Goal: Information Seeking & Learning: Learn about a topic

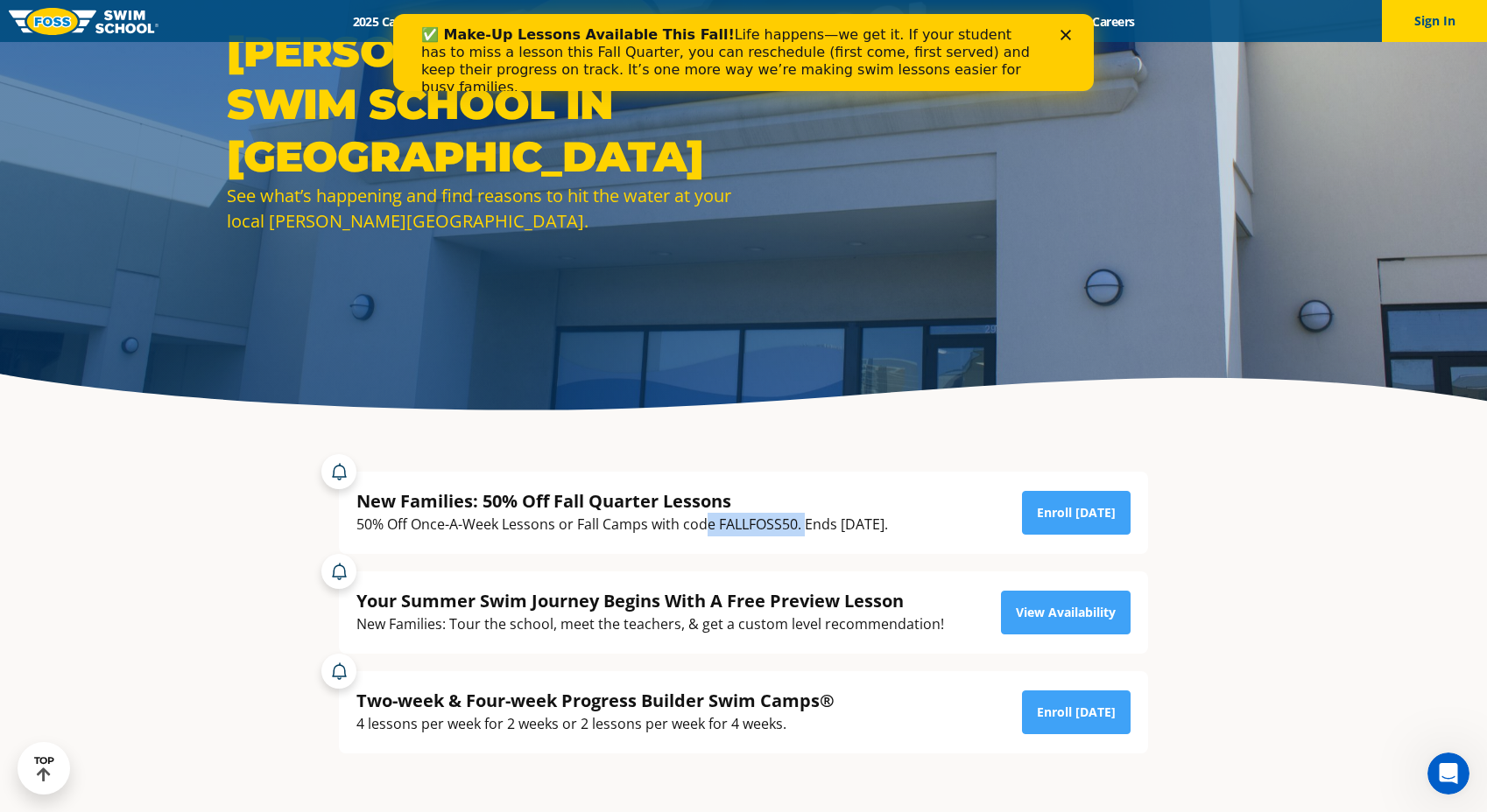
drag, startPoint x: 709, startPoint y: 524, endPoint x: 807, endPoint y: 528, distance: 98.1
click at [807, 528] on div "50% Off Once-A-Week Lessons or Fall Camps with code FALLFOSS50. Ends [DATE]." at bounding box center [622, 524] width 532 height 23
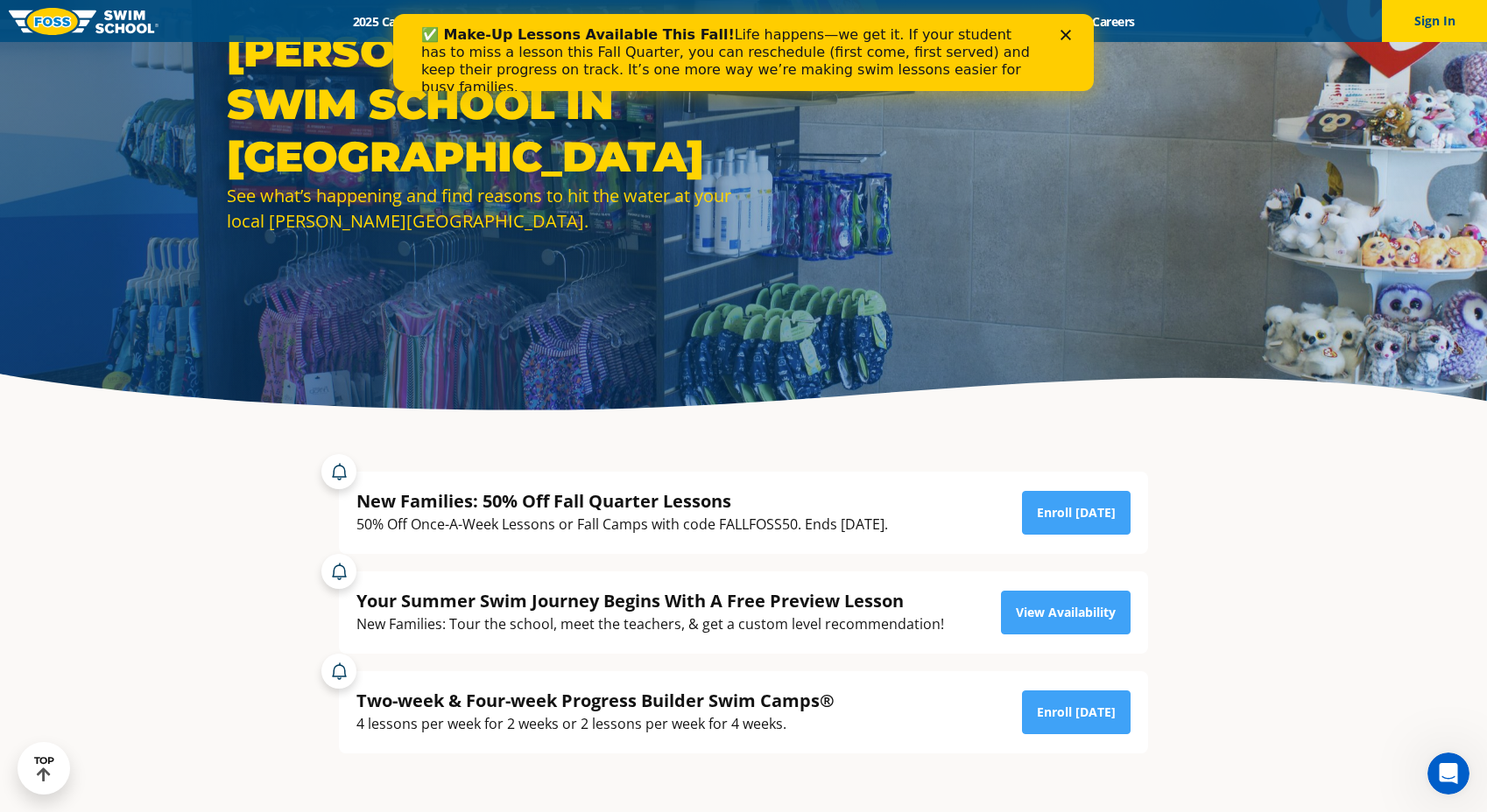
click at [875, 543] on div "New Families: 50% Off Fall Quarter Lessons 50% Off Once-A-Week Lessons or Fall …" at bounding box center [744, 512] width 809 height 83
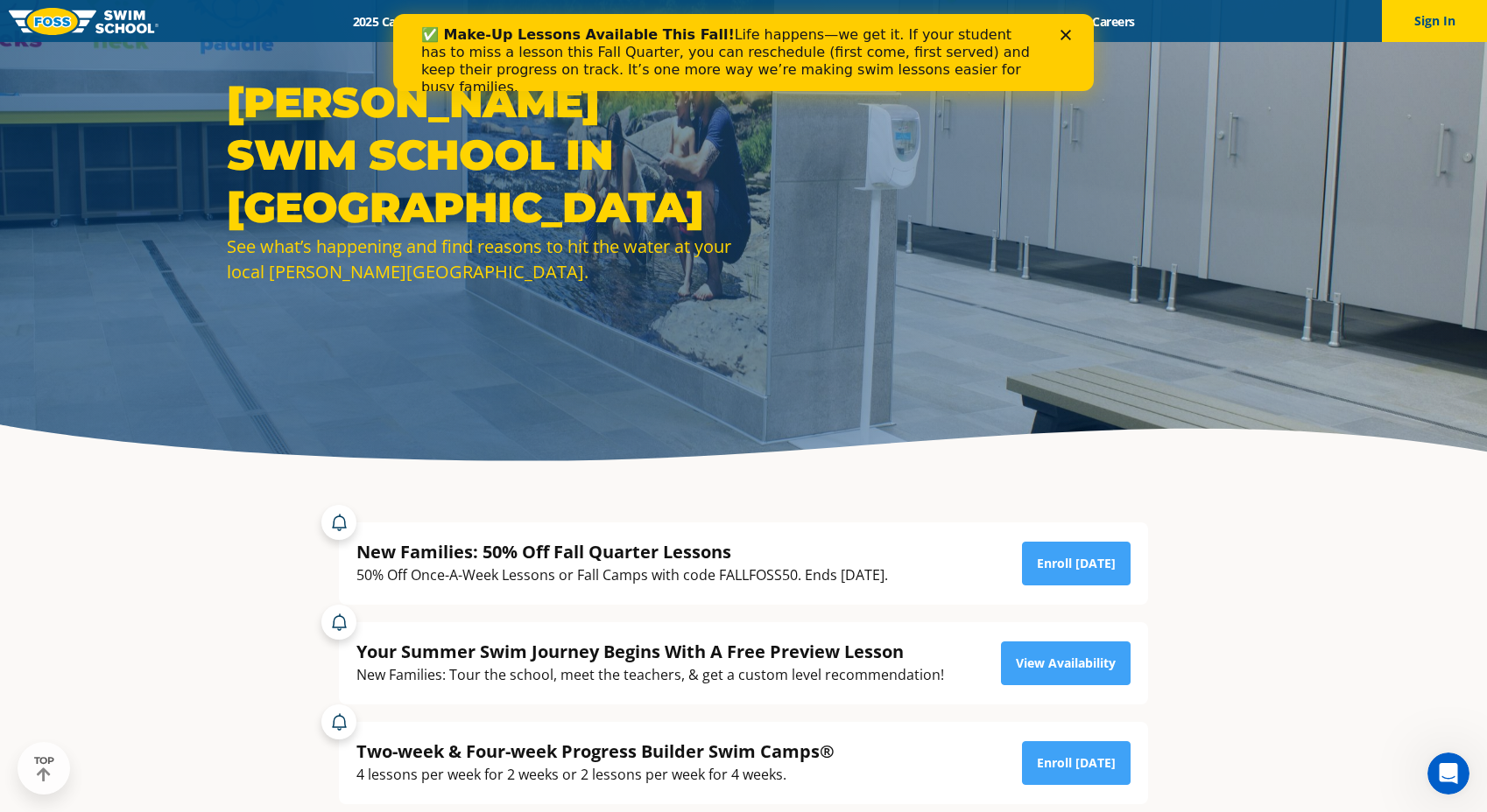
scroll to position [120, 0]
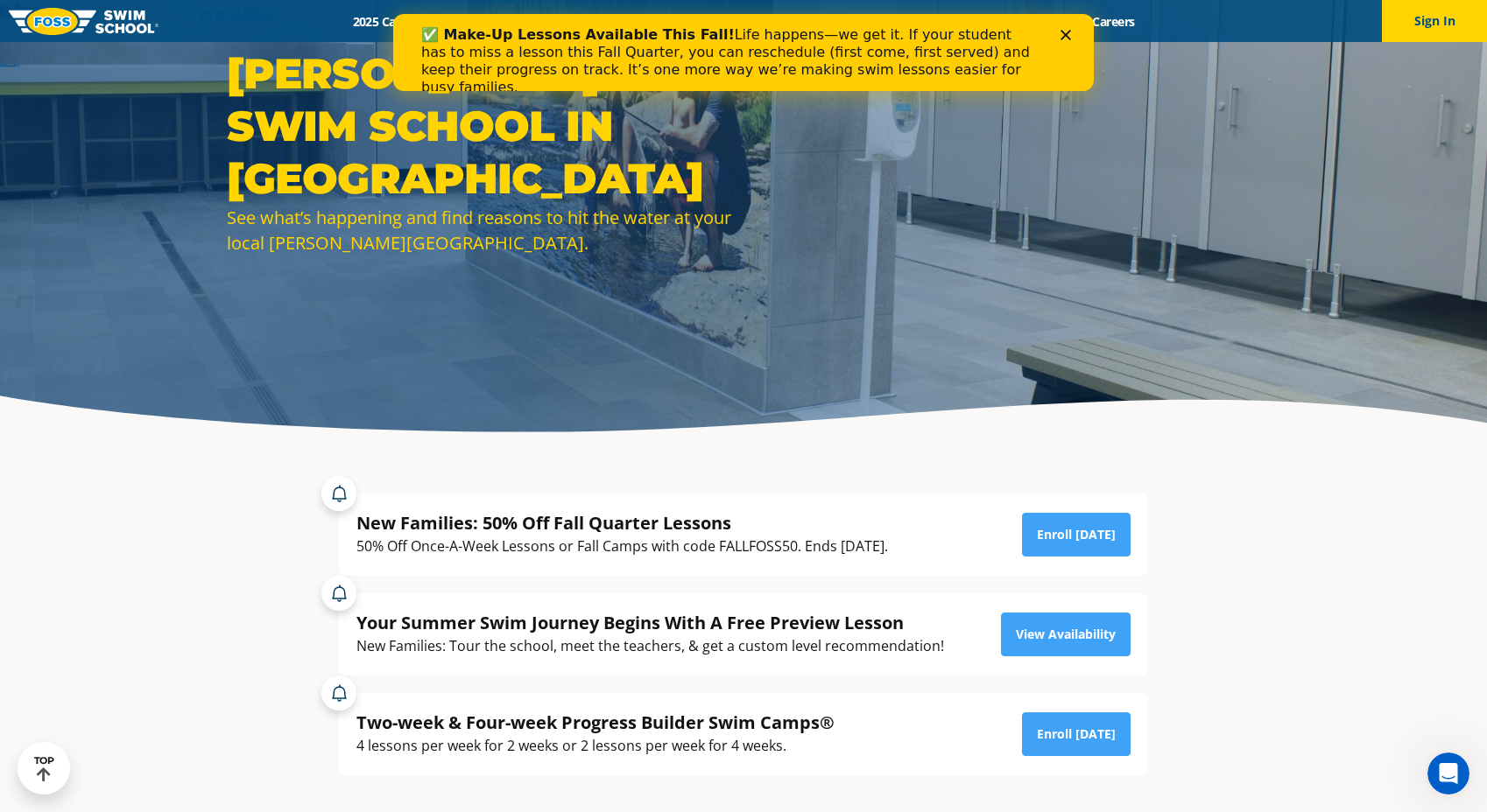
click at [747, 548] on div "50% Off Once-A-Week Lessons or Fall Camps with code FALLFOSS50. Ends [DATE]." at bounding box center [622, 546] width 532 height 23
copy div "FALLFOSS50"
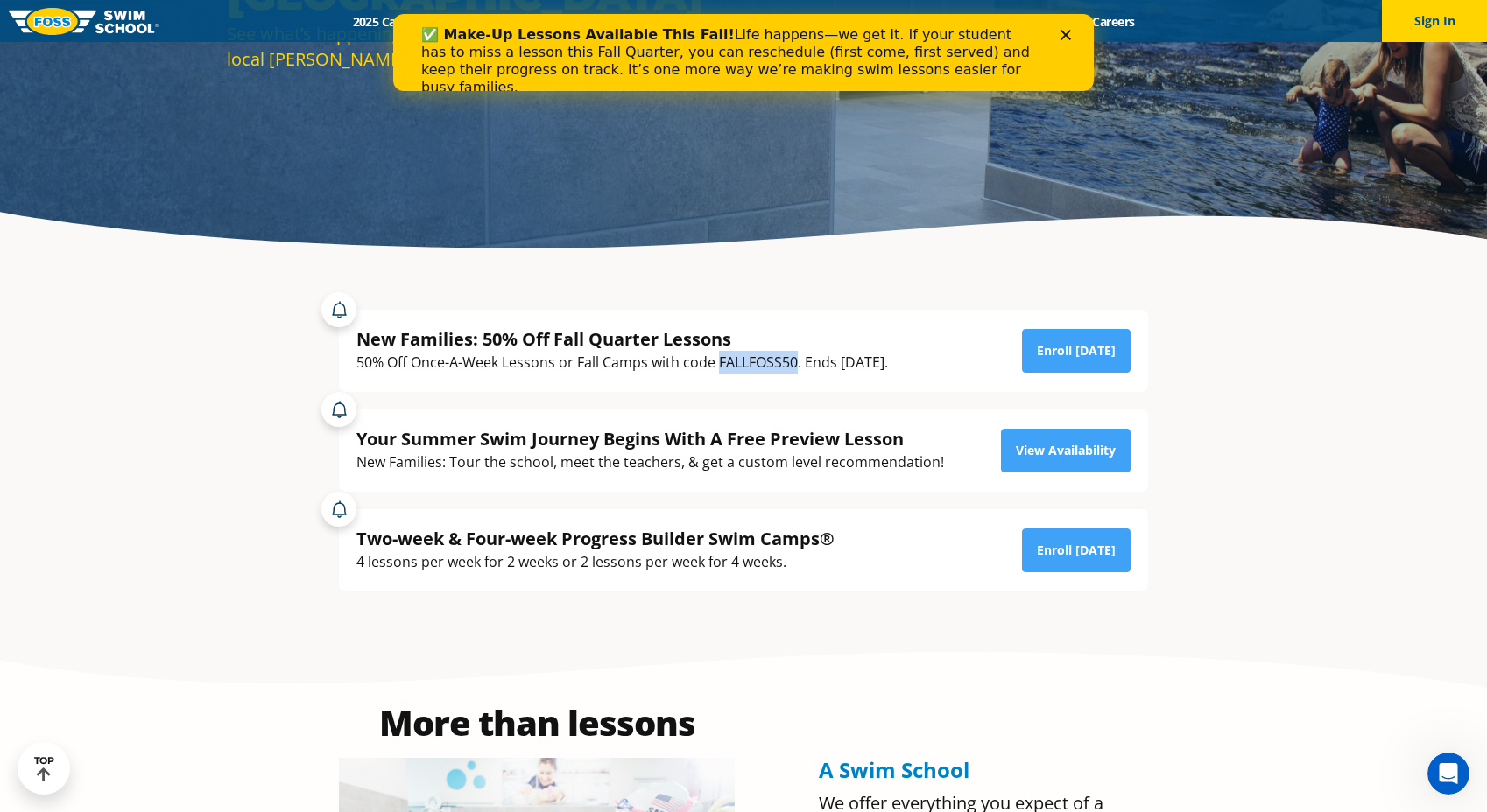
scroll to position [0, 0]
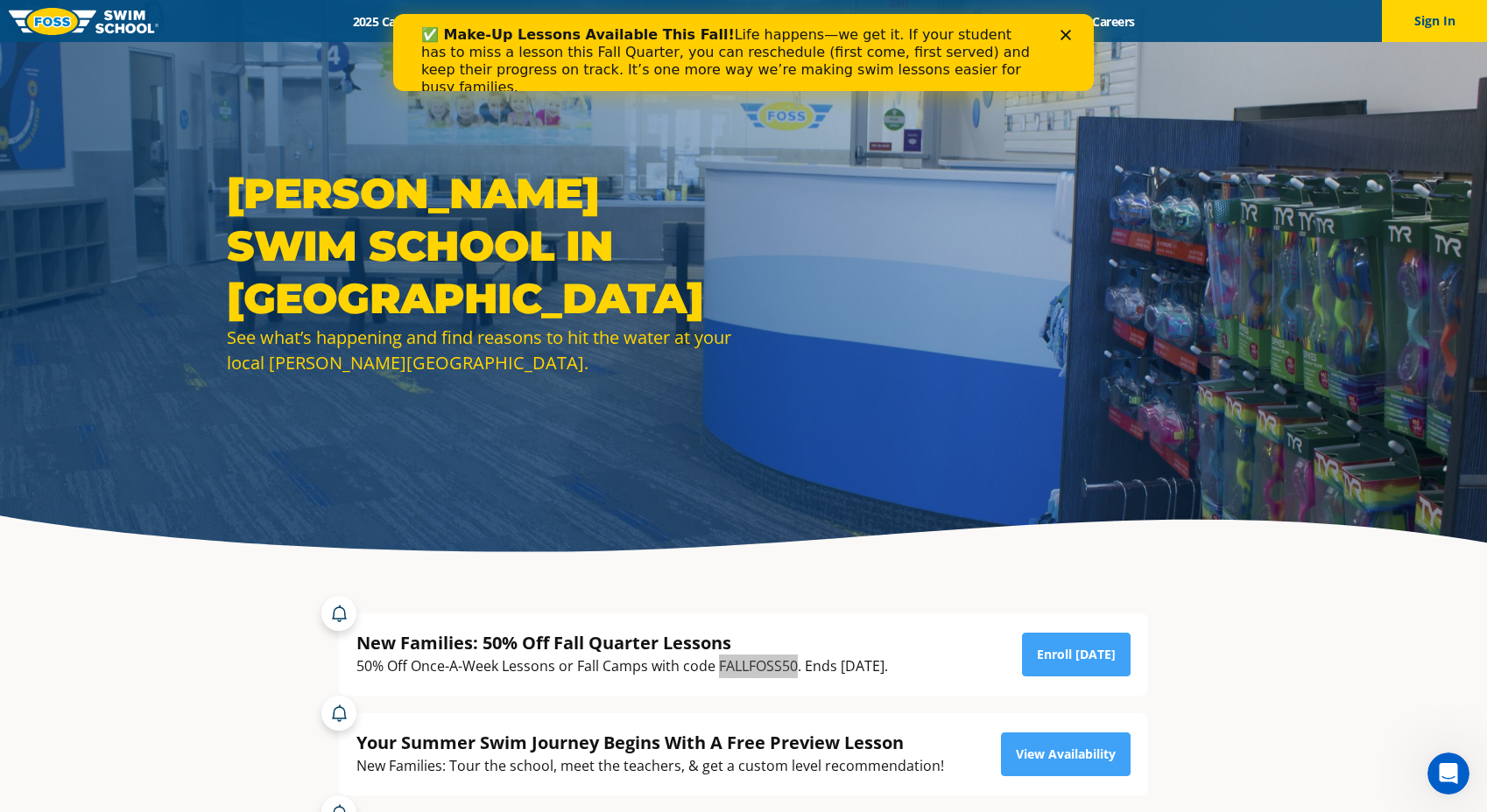
click at [1068, 34] on icon "Close" at bounding box center [1065, 34] width 10 height 10
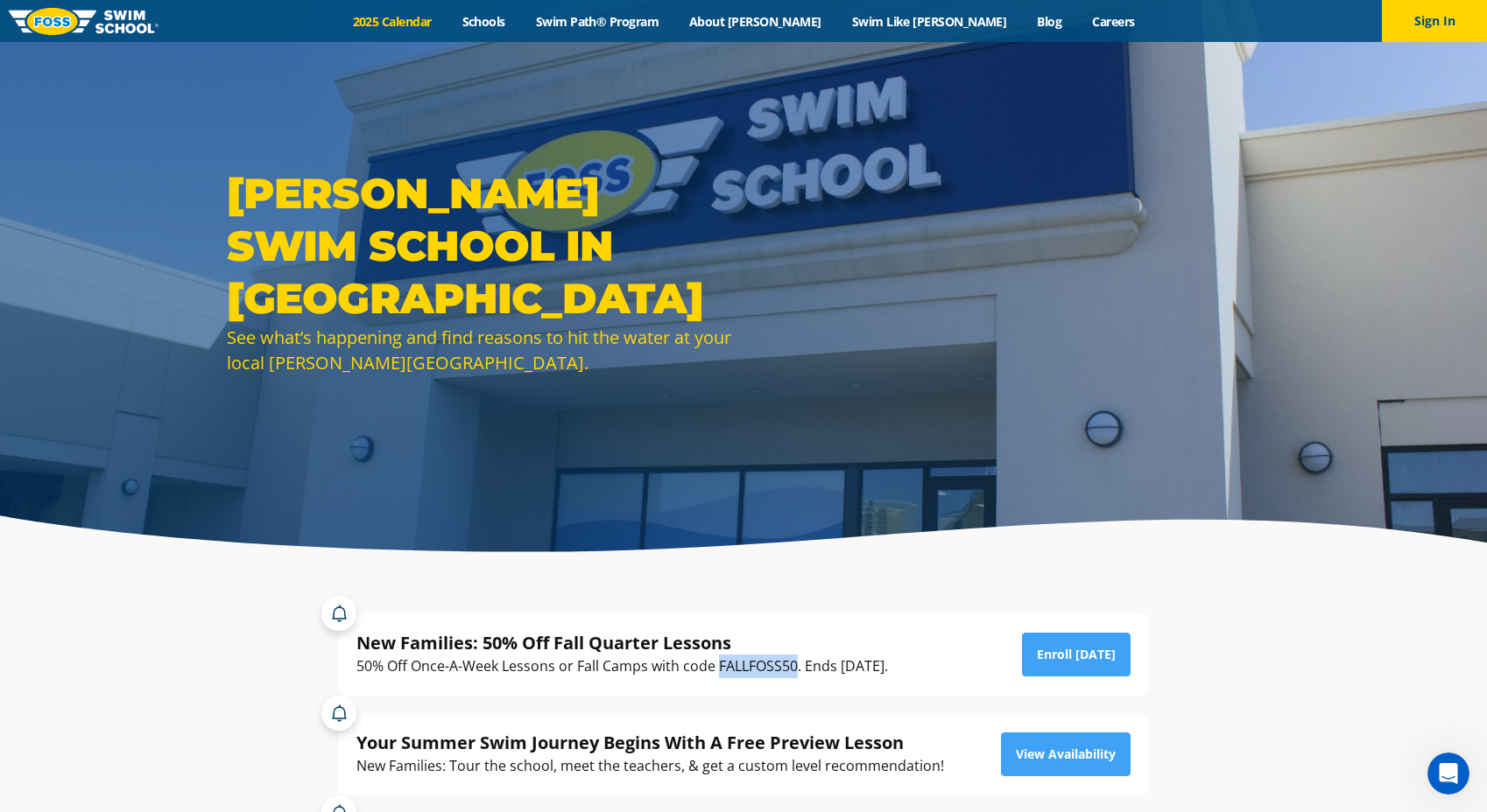
click at [446, 15] on link "2025 Calendar" at bounding box center [392, 21] width 110 height 17
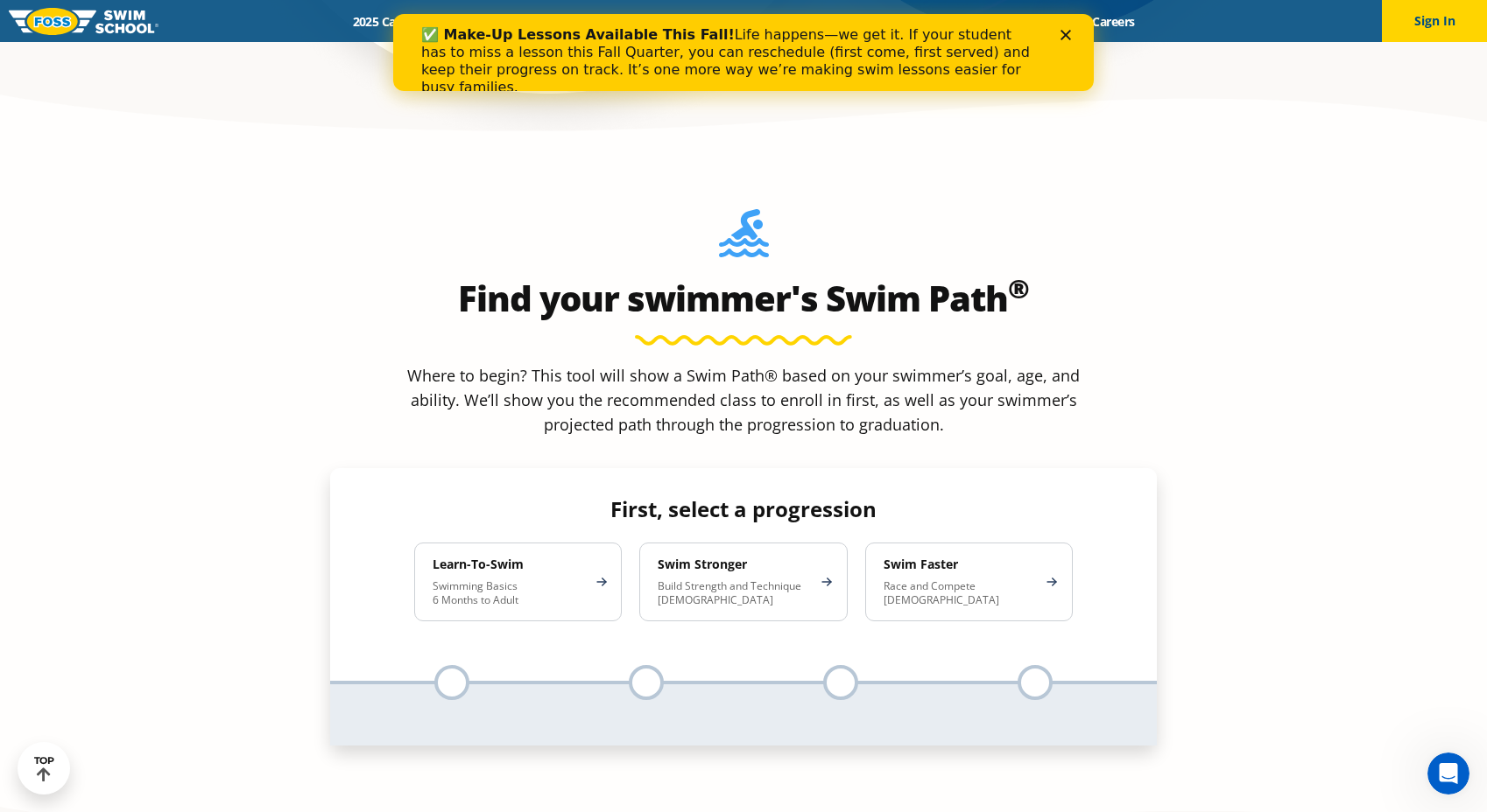
scroll to position [1555, 0]
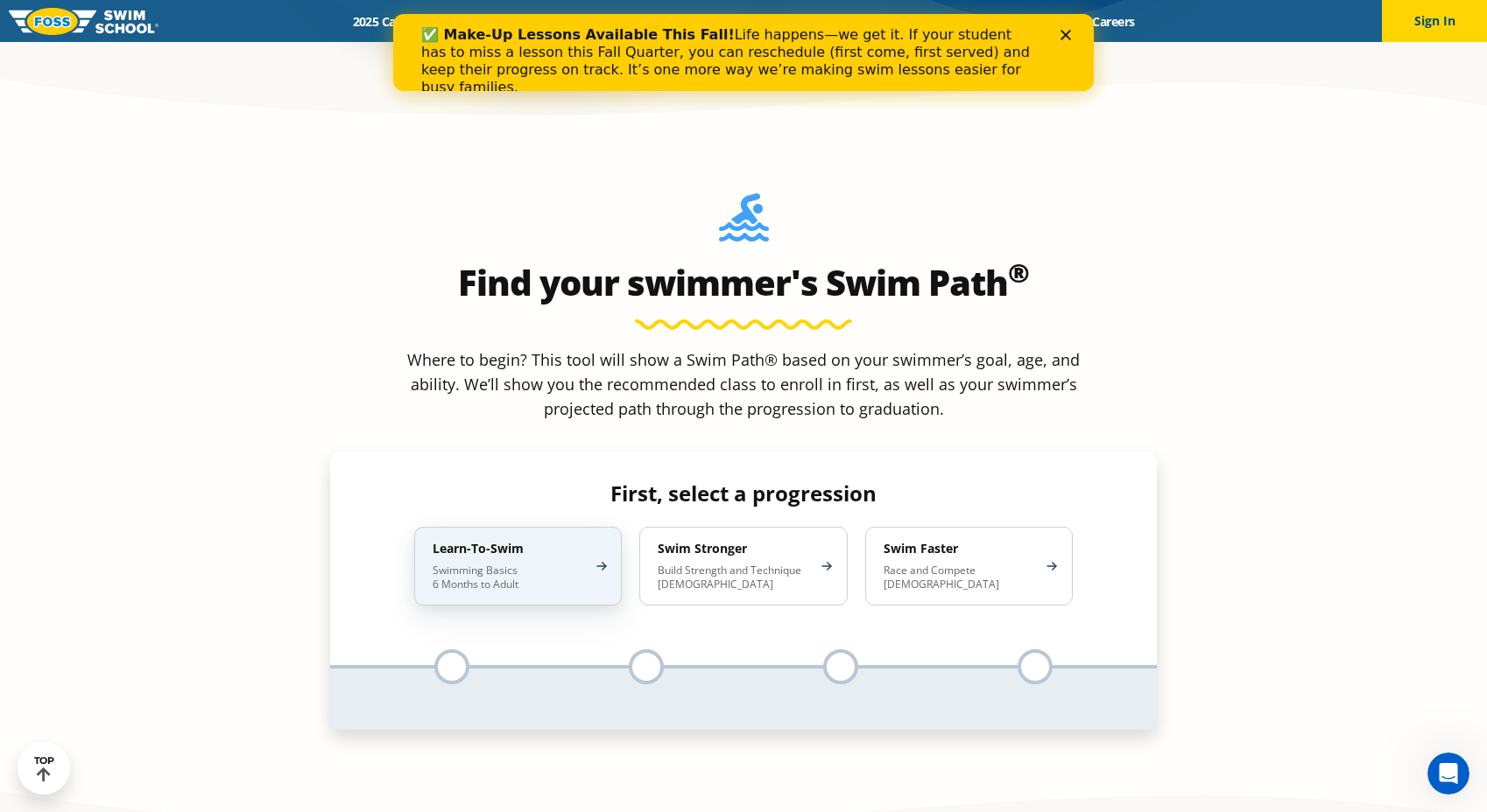
click at [558, 541] on h4 "Learn-To-Swim" at bounding box center [509, 548] width 153 height 16
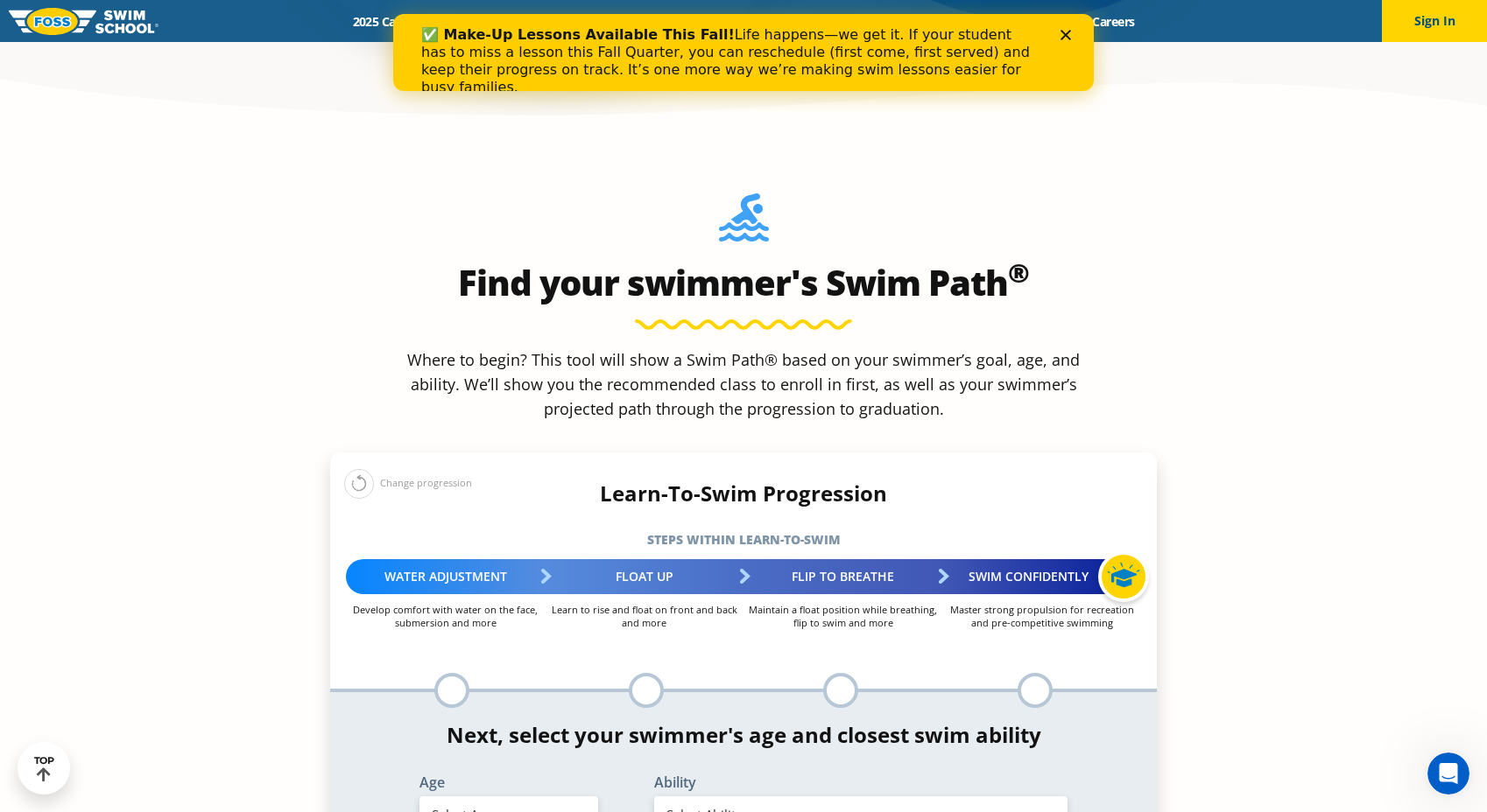
click at [557, 796] on select "Select Age 6 months - 1 year 1 year 2 years 3 years 4 years 5 years 6 years 7 y…" at bounding box center [509, 815] width 178 height 37
select select "6-months---1-year"
click at [721, 796] on select "Select Ability First in-water experience Comfortable with water poured over the…" at bounding box center [860, 815] width 413 height 37
select select "6-months---1-year-comfortable-with-water-poured-over-their-head-but-not-eyes-or…"
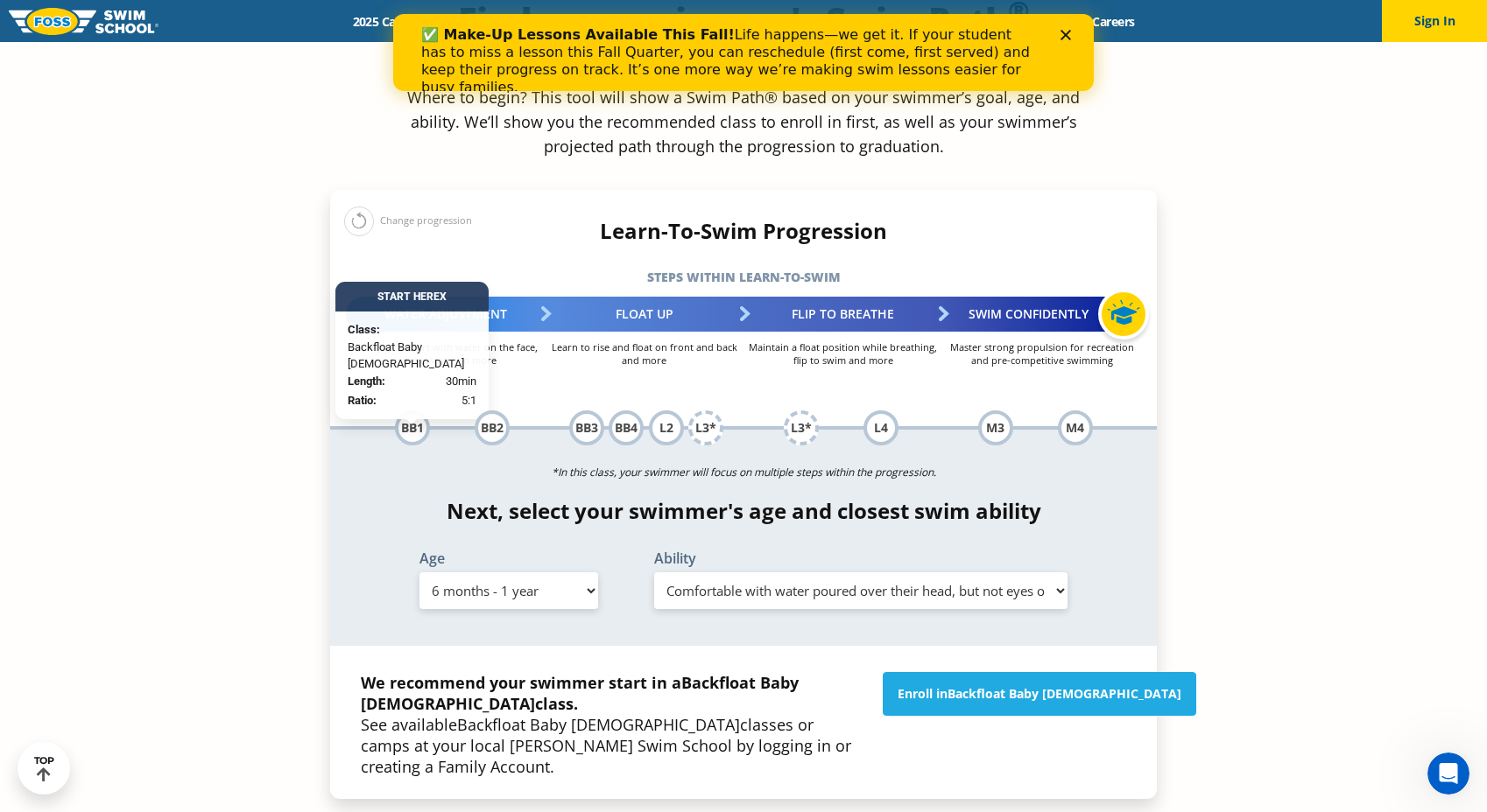
scroll to position [1829, 0]
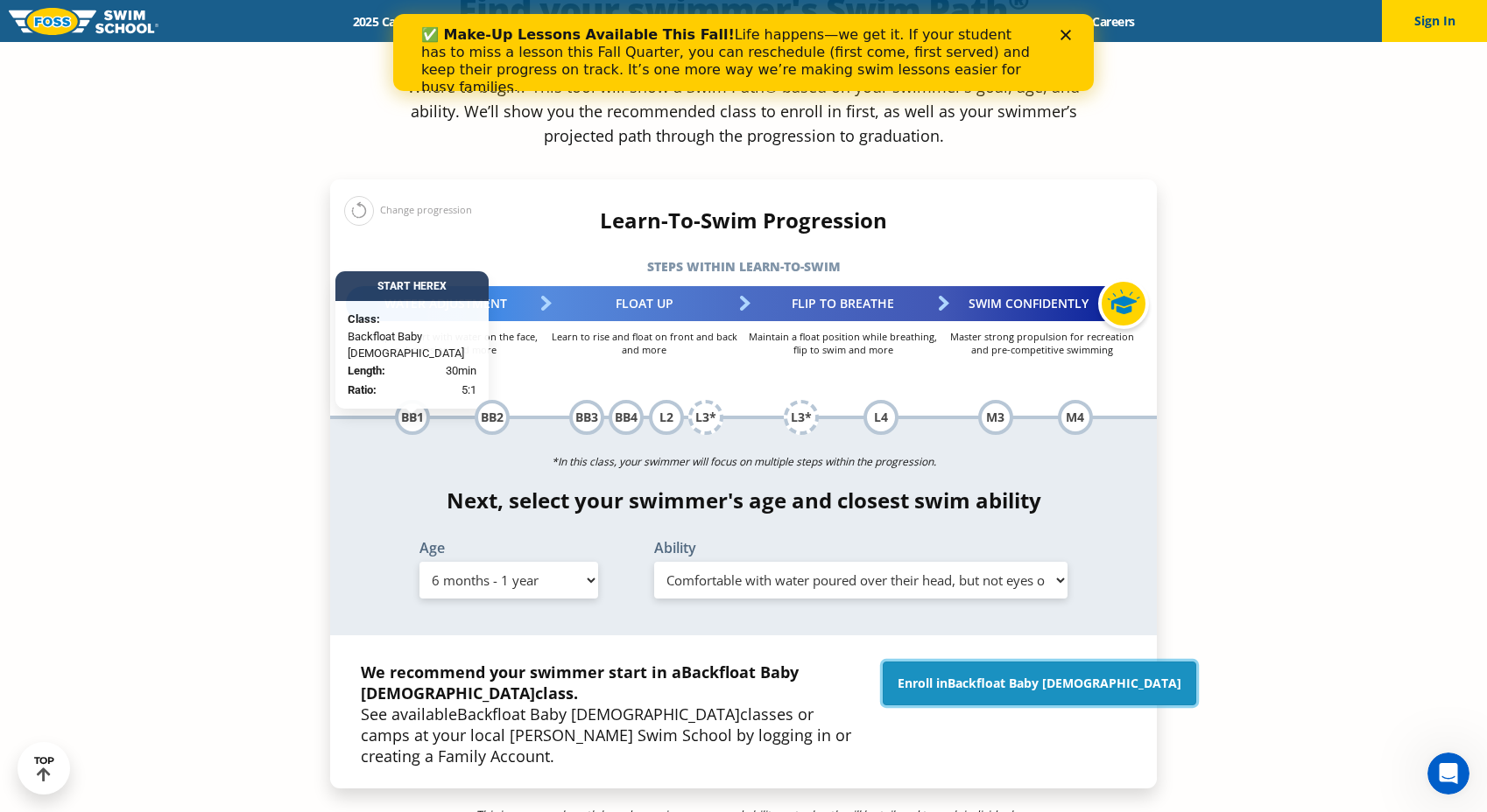
click at [1066, 675] on span "Backfloat Baby 1" at bounding box center [1065, 683] width 234 height 17
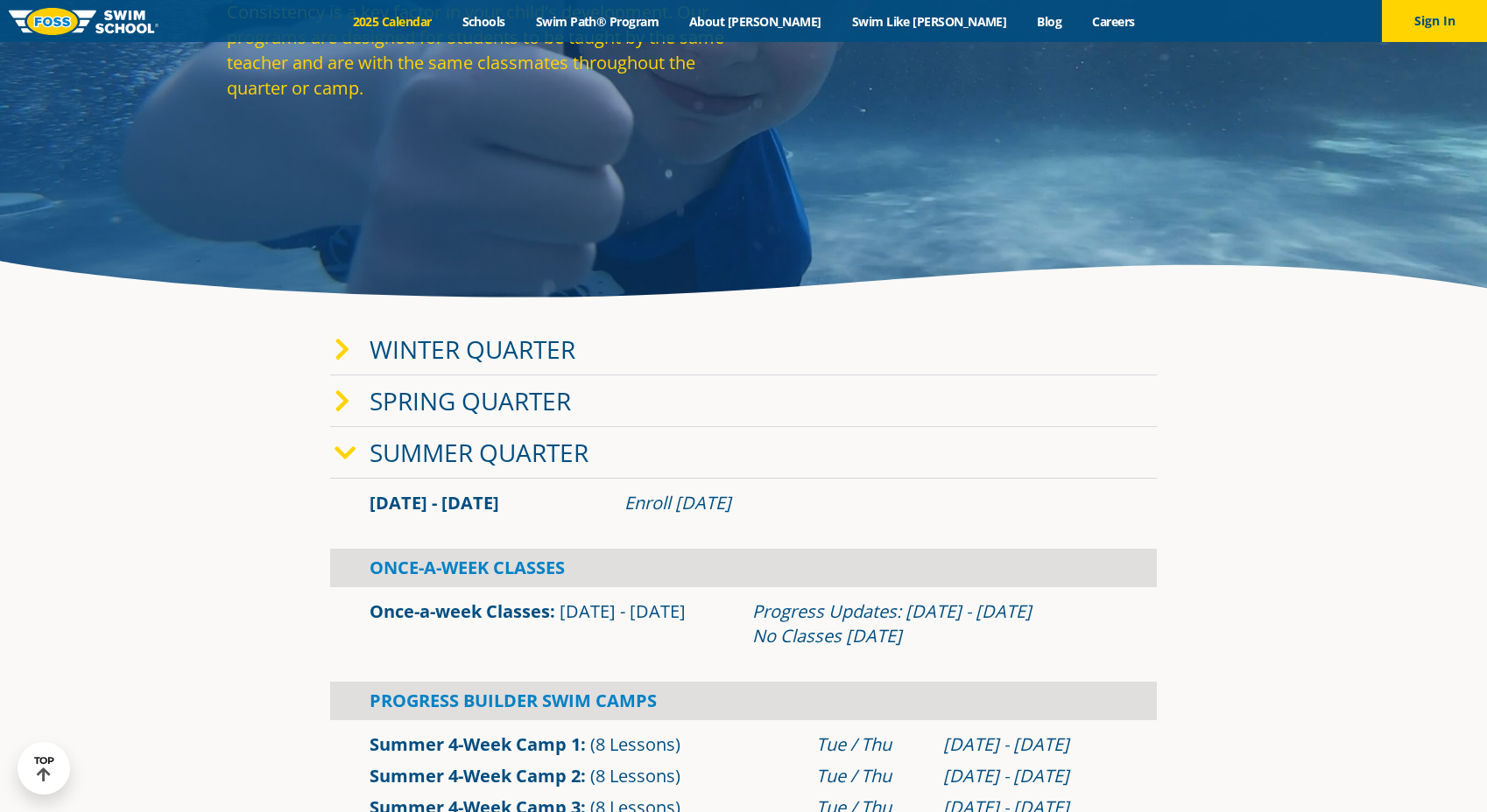
scroll to position [255, 0]
click at [452, 332] on link "Winter Quarter" at bounding box center [472, 349] width 206 height 33
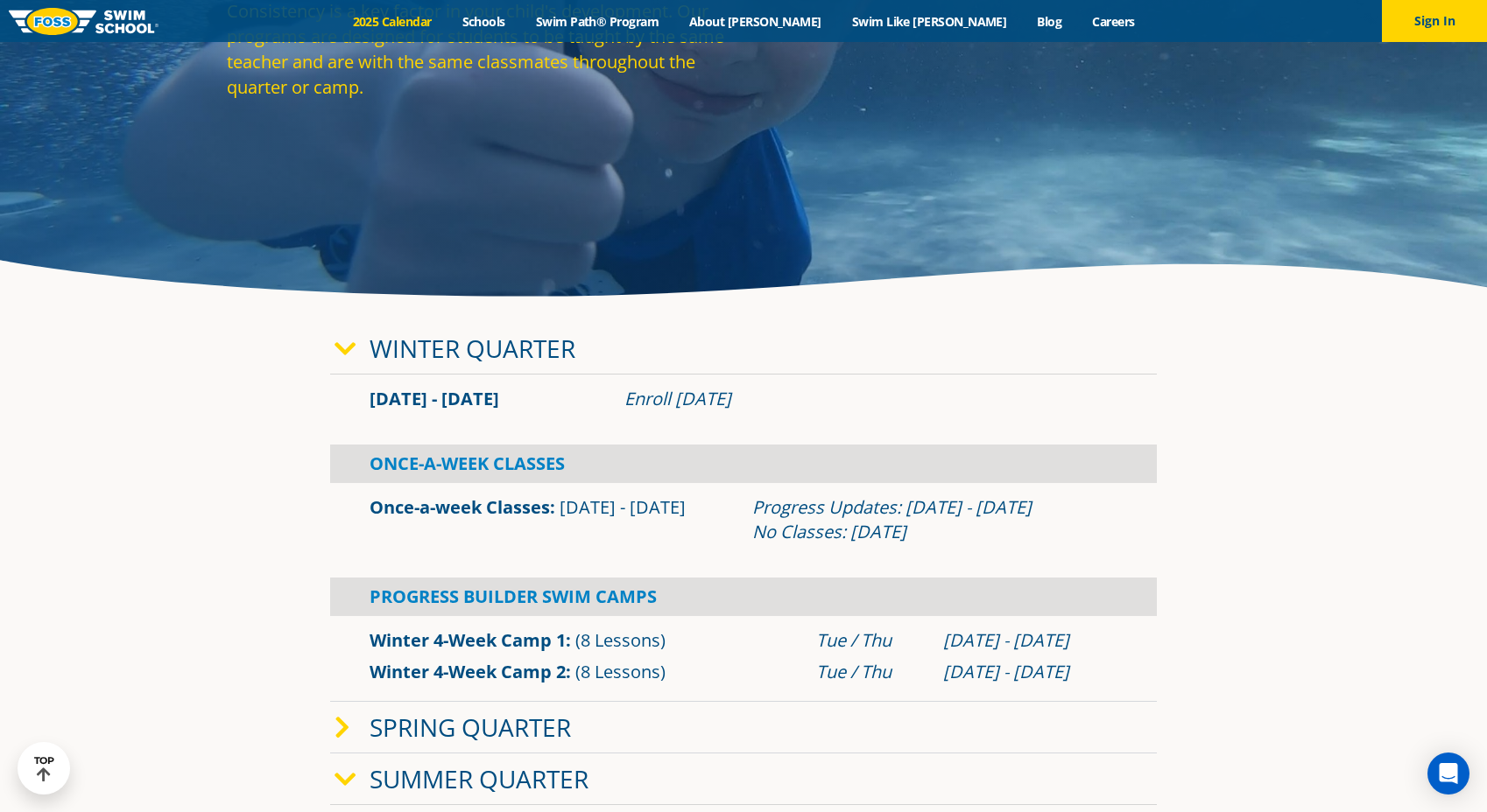
click at [452, 332] on link "Winter Quarter" at bounding box center [472, 349] width 206 height 33
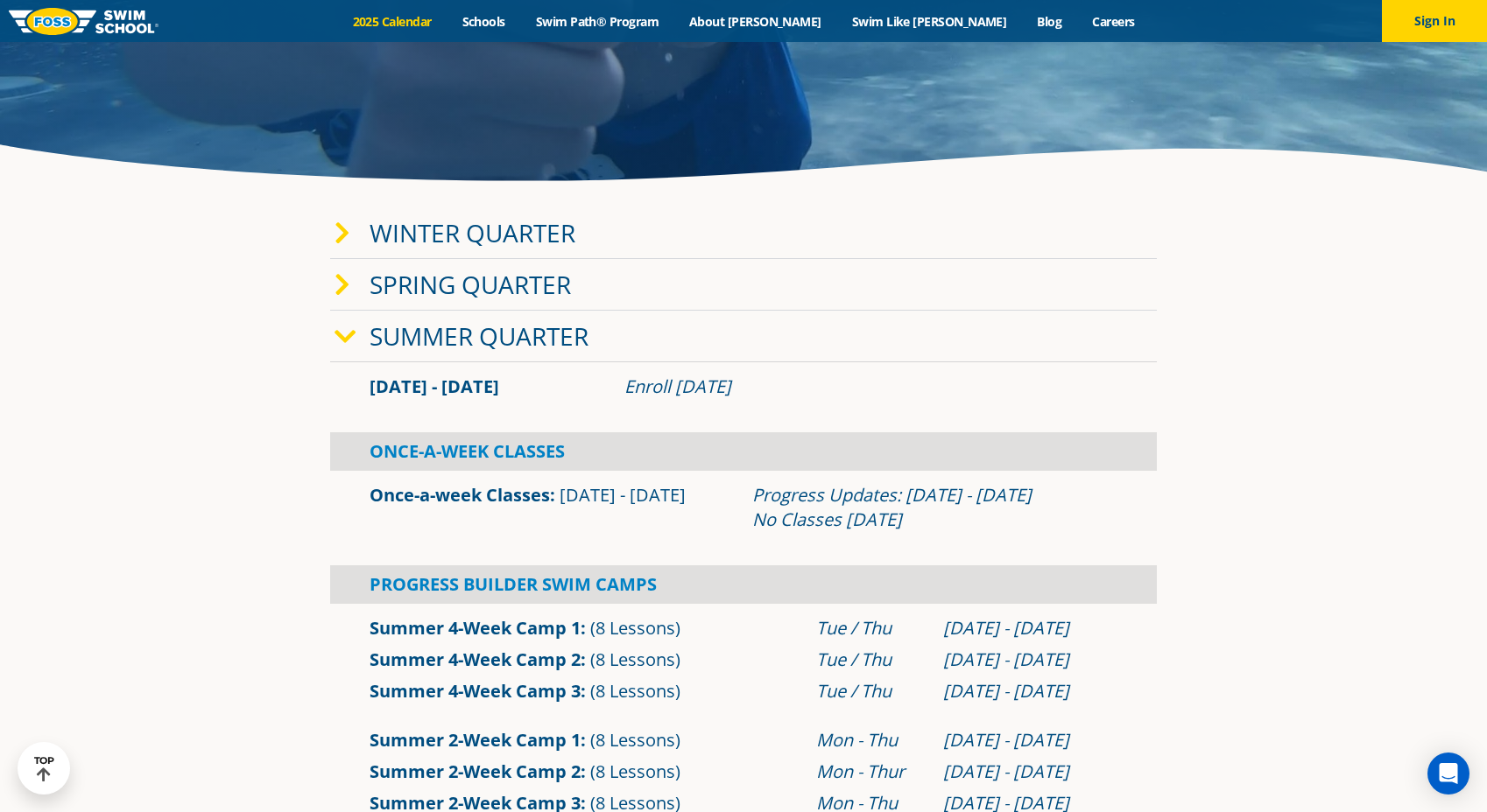
scroll to position [417, 0]
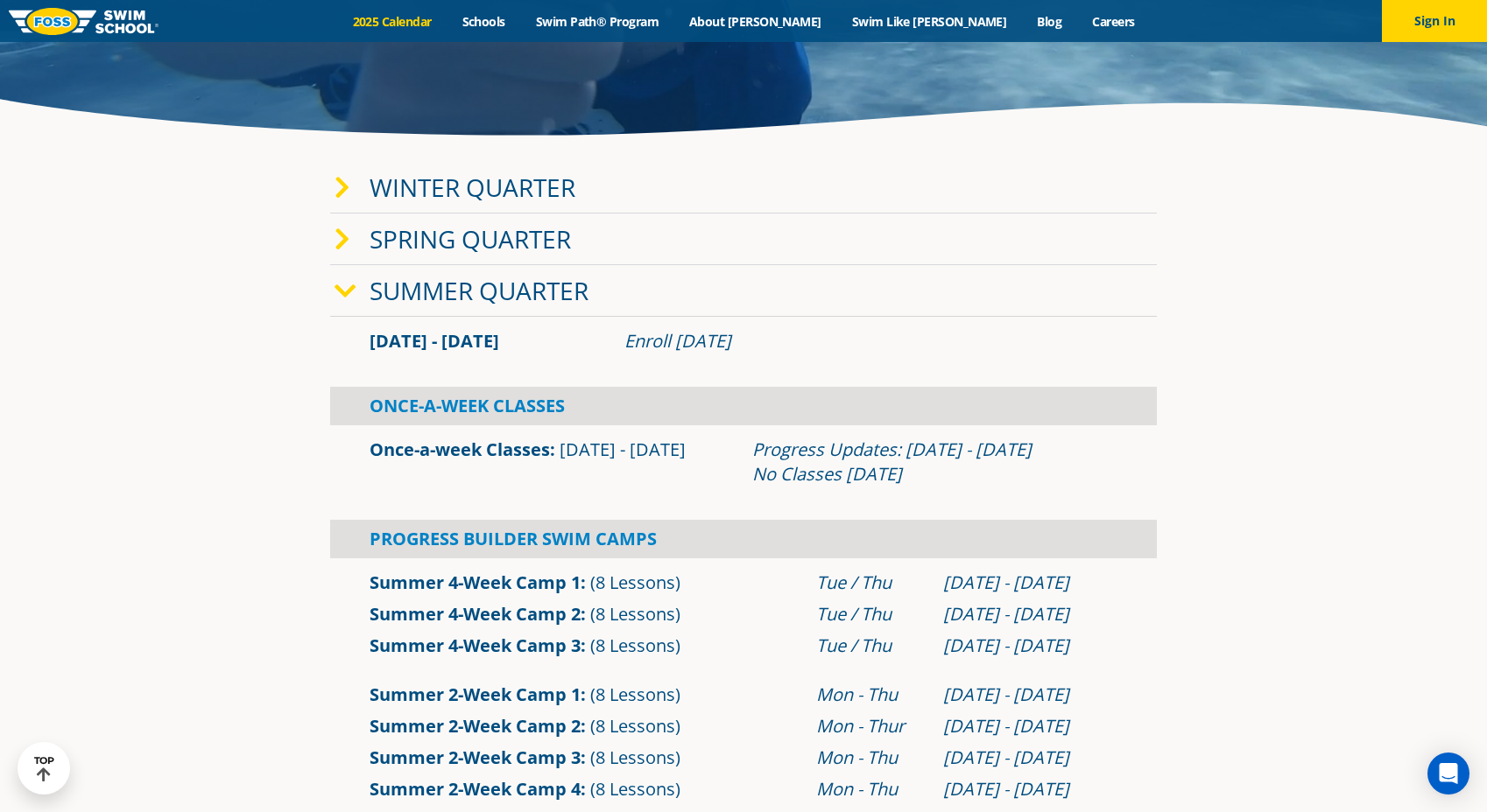
click at [420, 296] on link "Summer Quarter" at bounding box center [479, 290] width 219 height 33
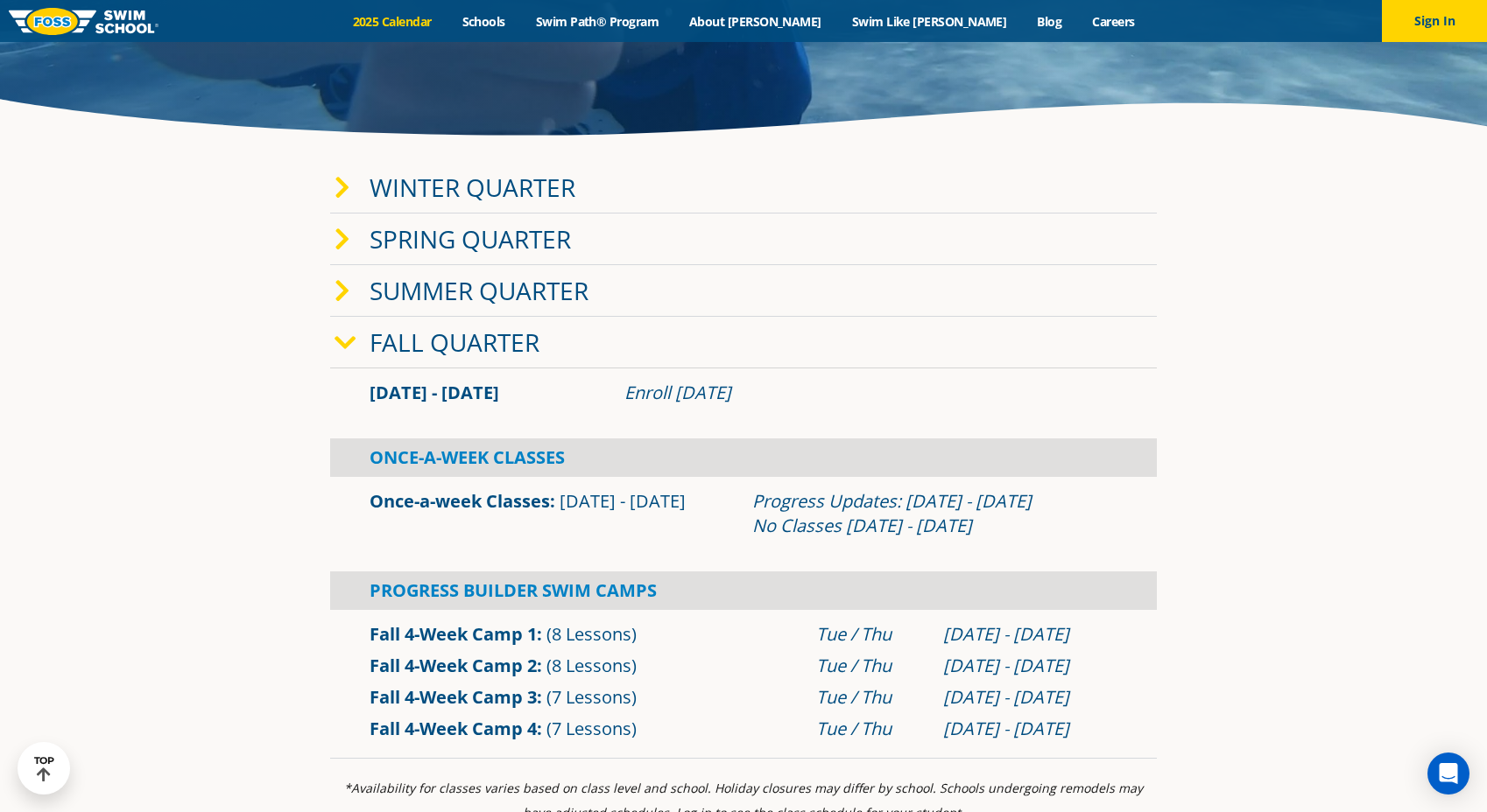
scroll to position [418, 0]
click at [407, 330] on link "Fall Quarter" at bounding box center [454, 342] width 170 height 33
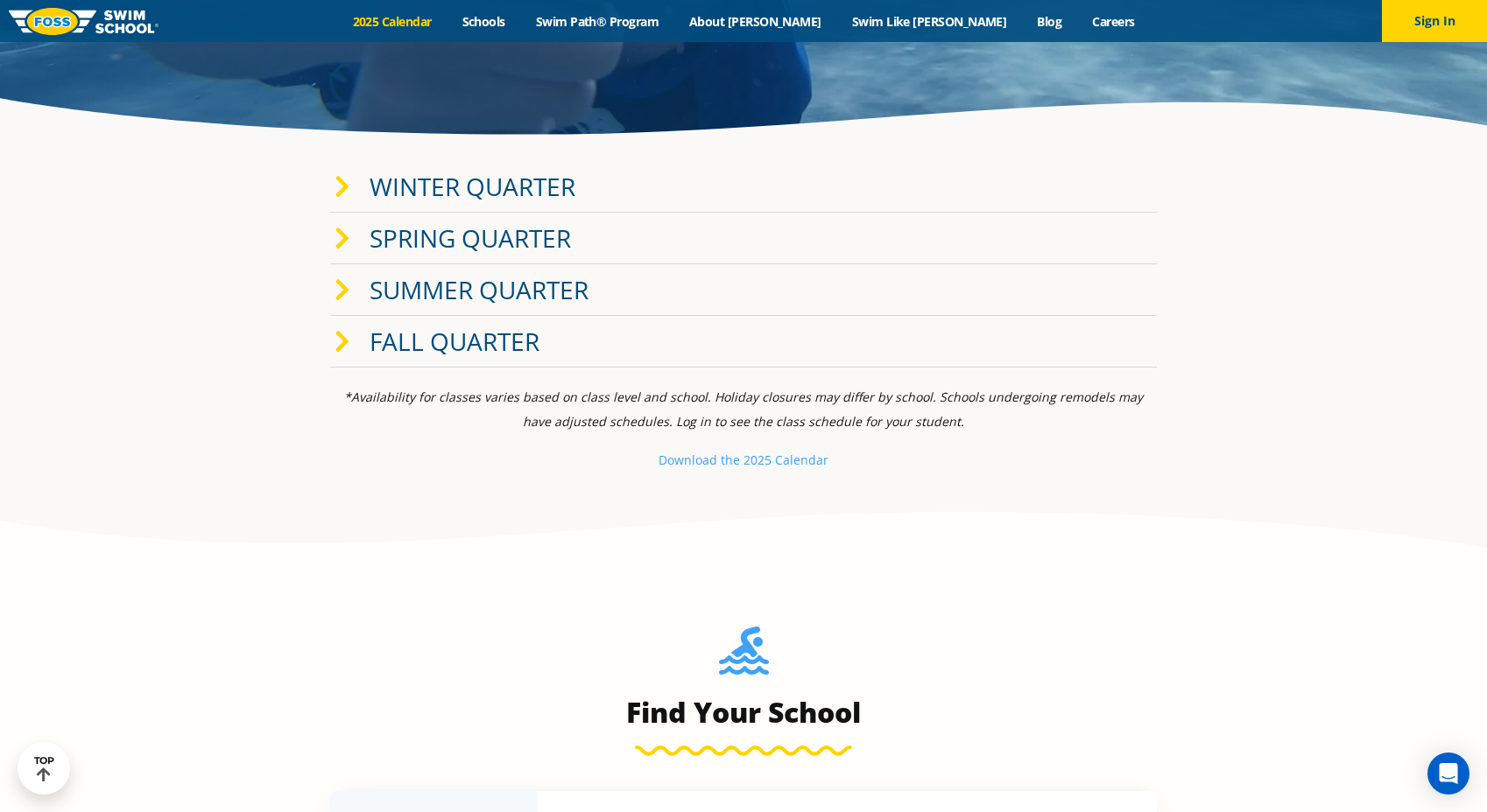
click at [394, 337] on link "Fall Quarter" at bounding box center [454, 342] width 170 height 33
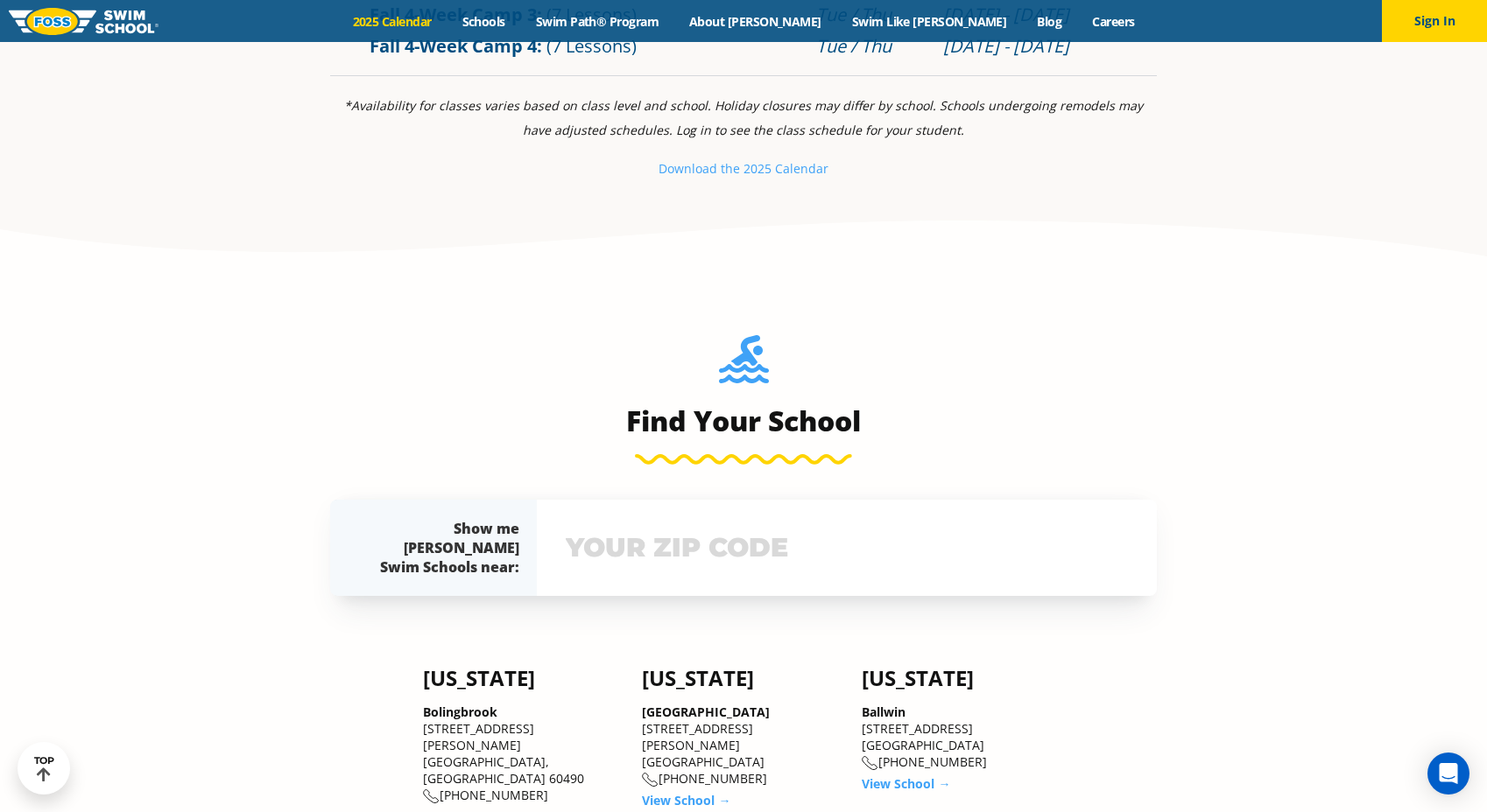
scroll to position [1103, 0]
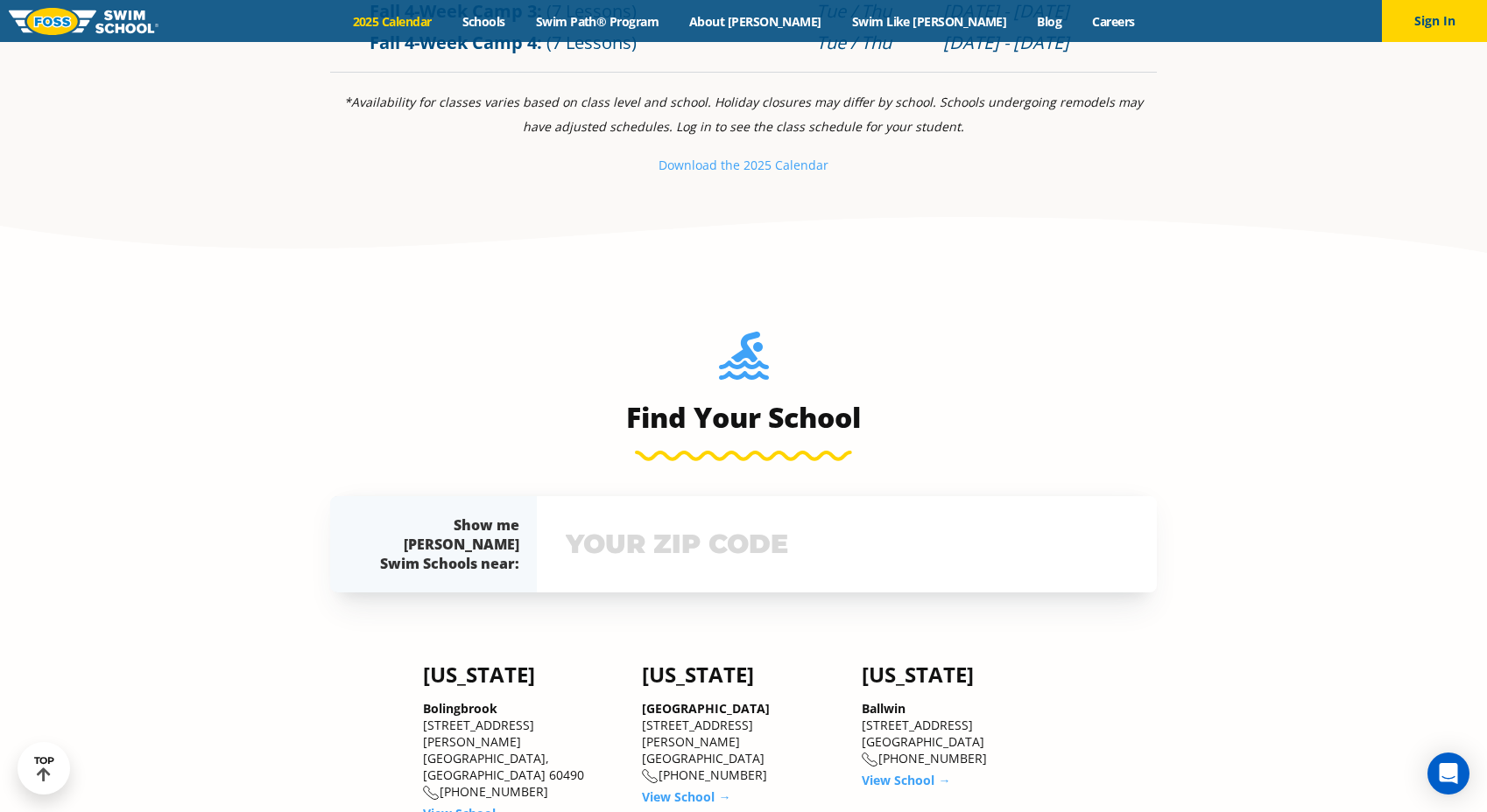
click at [642, 544] on input "text" at bounding box center [847, 544] width 571 height 51
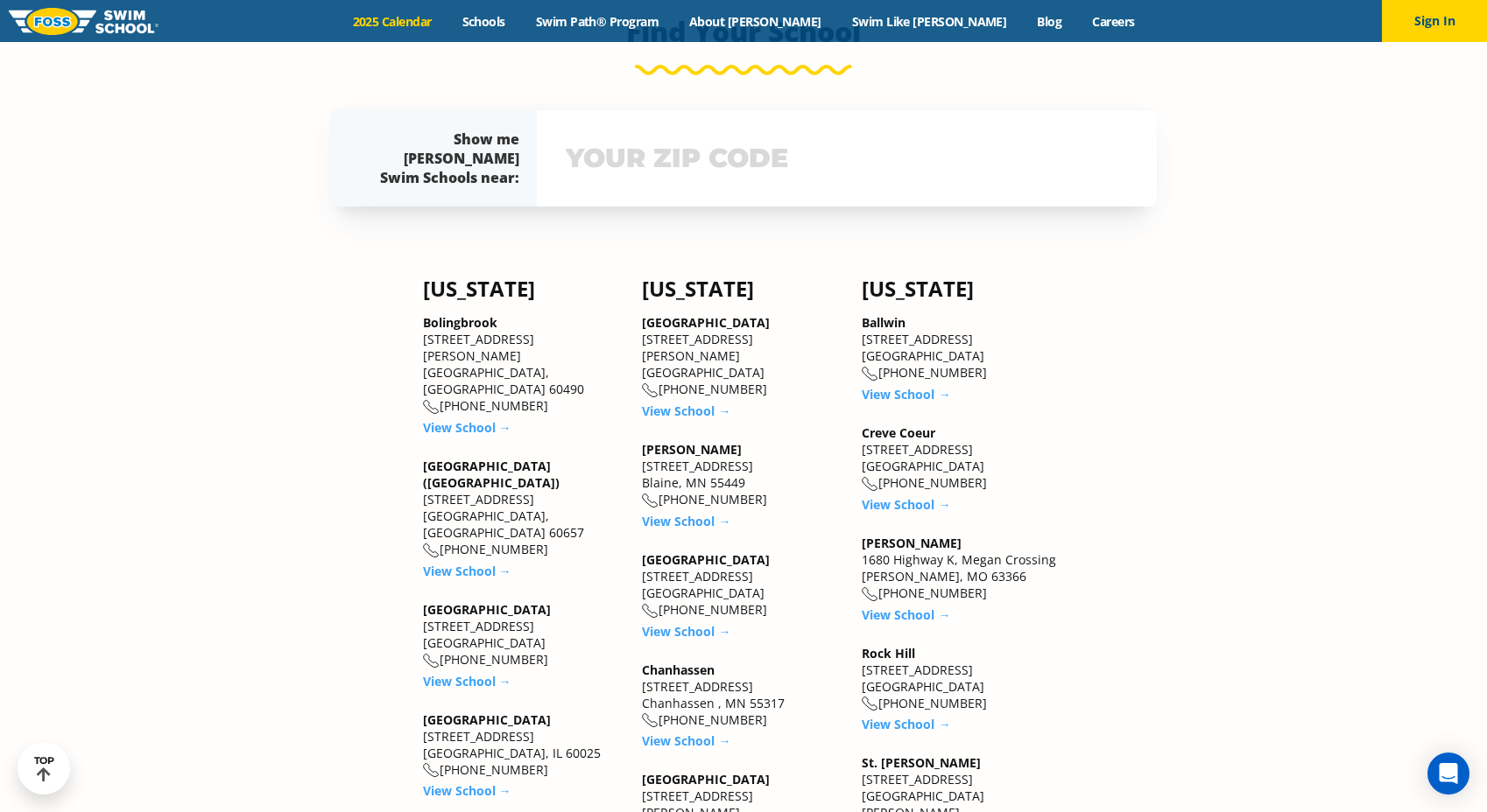
scroll to position [1512, 0]
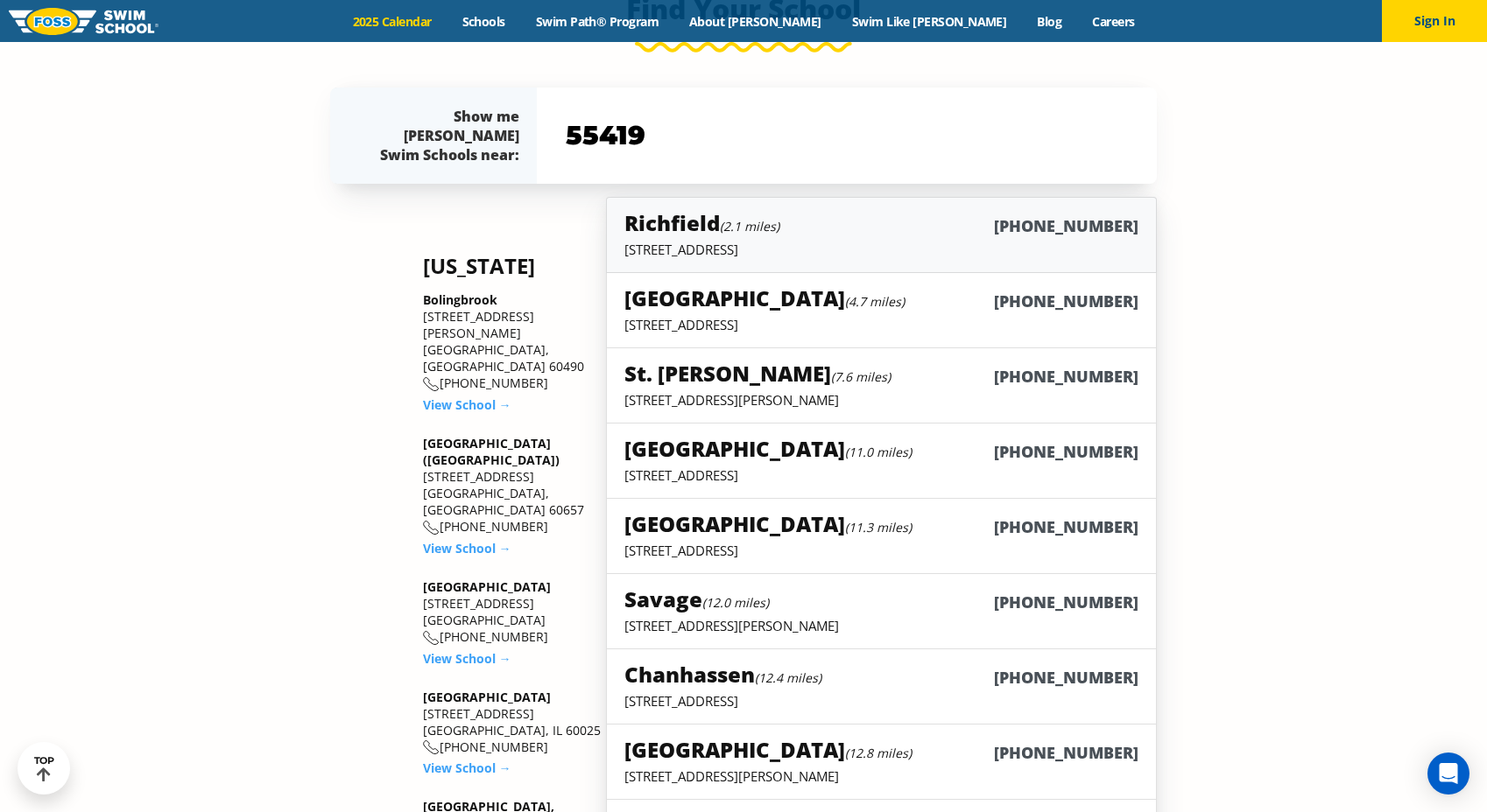
type input "55419"
click at [834, 243] on p "2902 W 66th Street, Richfield, MN 55423" at bounding box center [882, 249] width 514 height 18
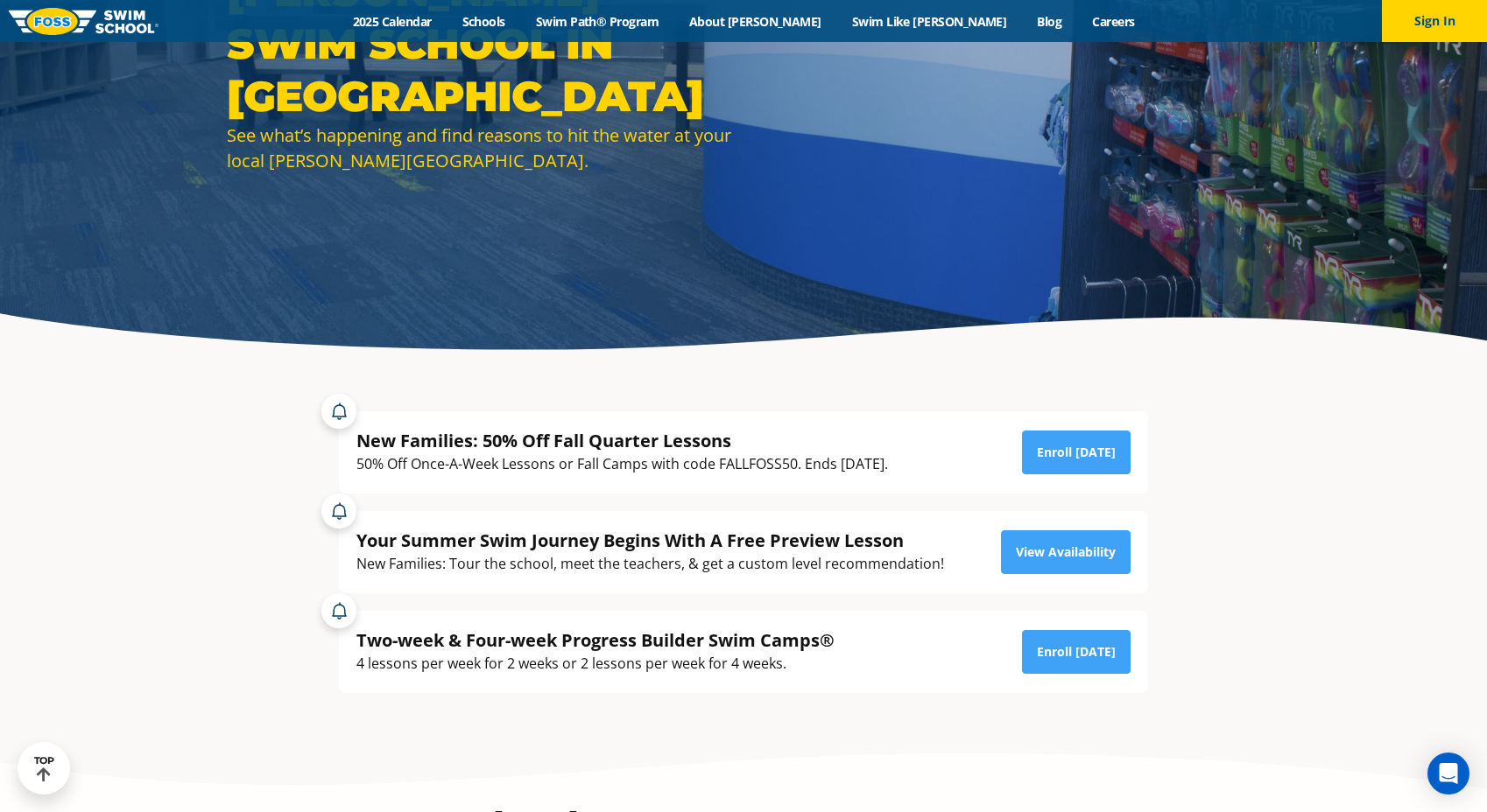
scroll to position [236, 0]
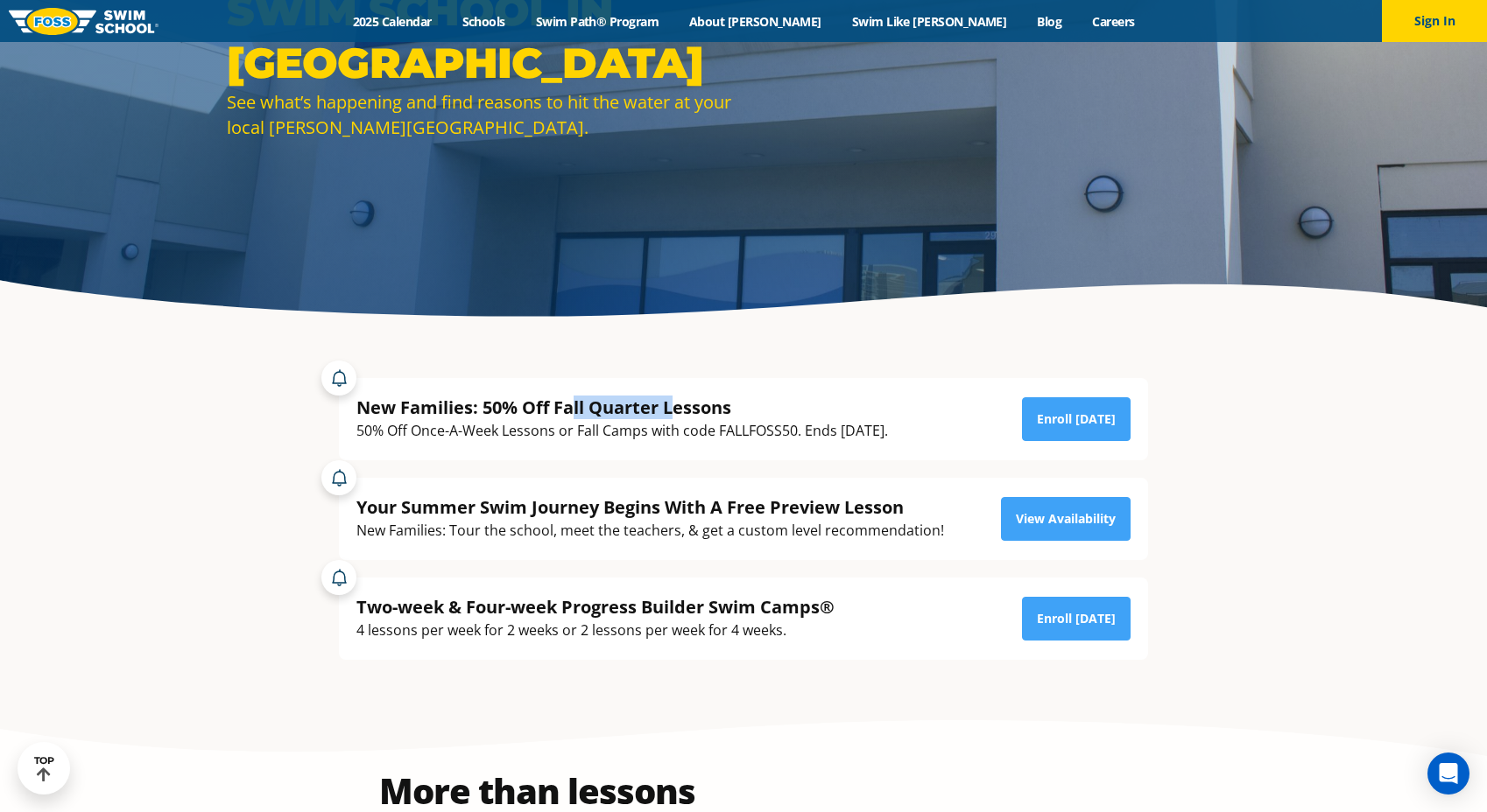
drag, startPoint x: 573, startPoint y: 415, endPoint x: 674, endPoint y: 419, distance: 101.1
click at [674, 419] on div "New Families: 50% Off Fall Quarter Lessons 50% Off Once-A-Week Lessons or Fall …" at bounding box center [622, 419] width 532 height 47
click at [538, 456] on div "New Families: 50% Off Fall Quarter Lessons 50% Off Once-A-Week Lessons or Fall …" at bounding box center [744, 419] width 809 height 83
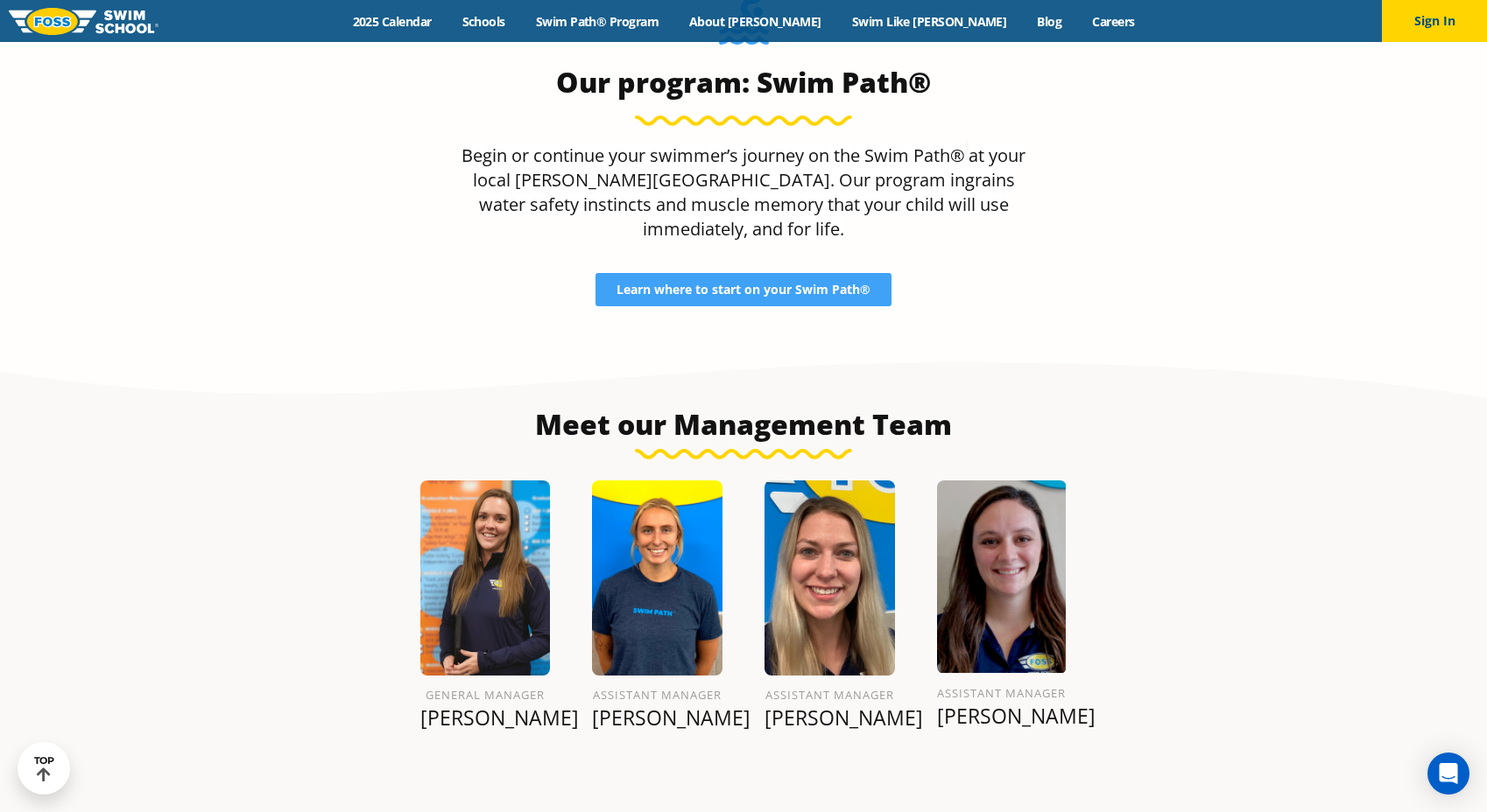
scroll to position [1792, 0]
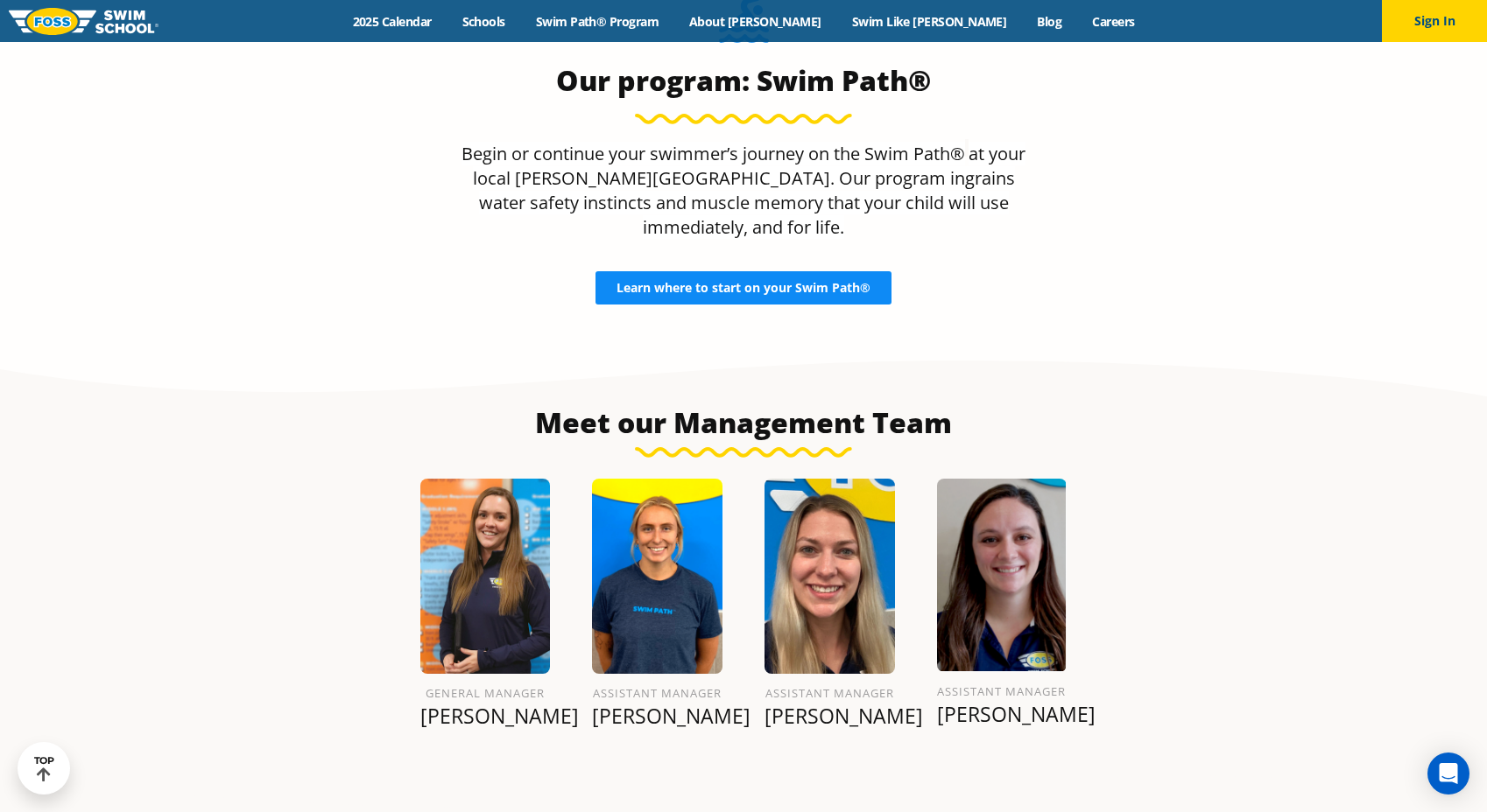
click at [750, 282] on span "Learn where to start on your Swim Path®" at bounding box center [744, 288] width 254 height 12
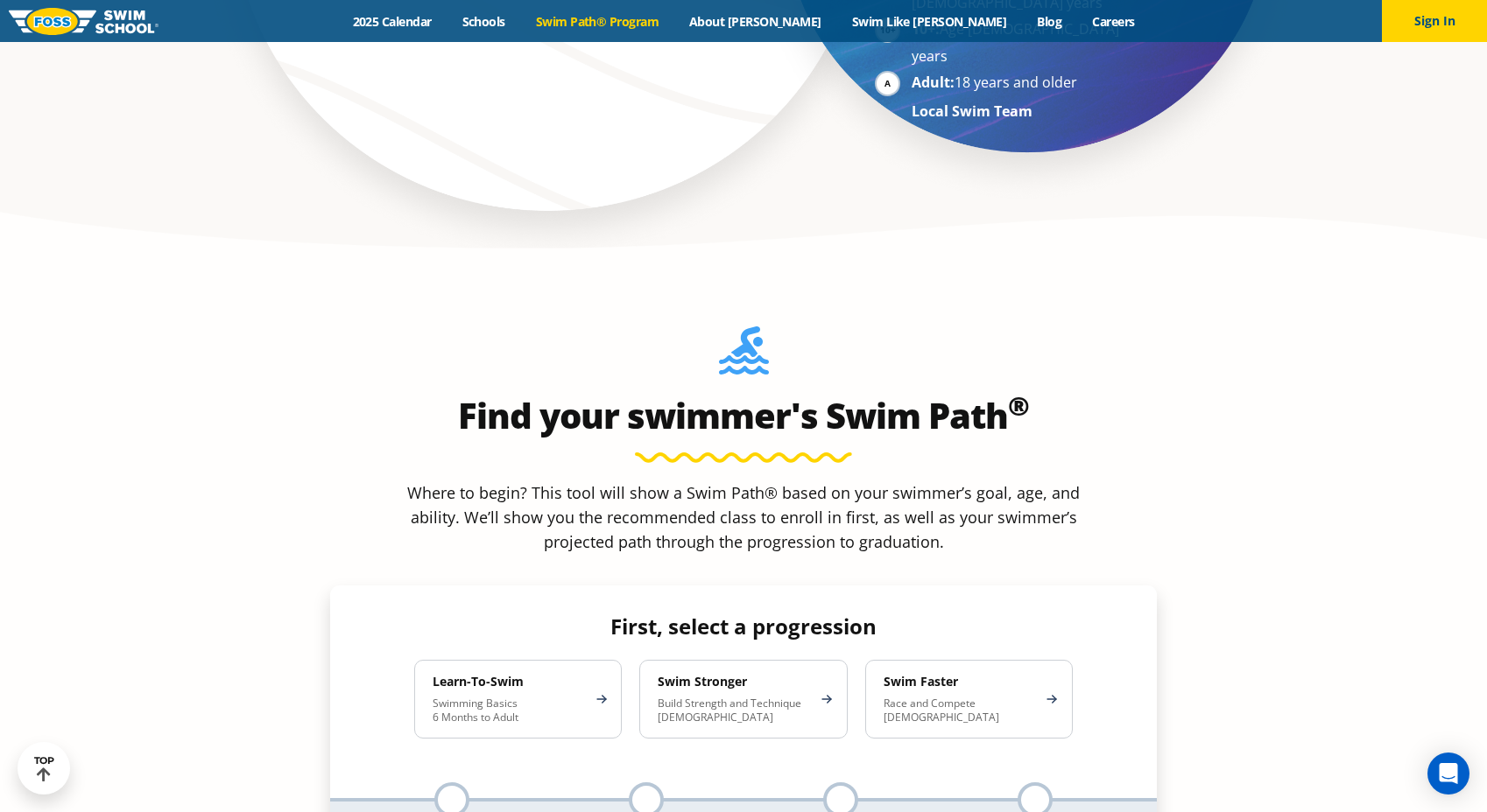
scroll to position [1443, 0]
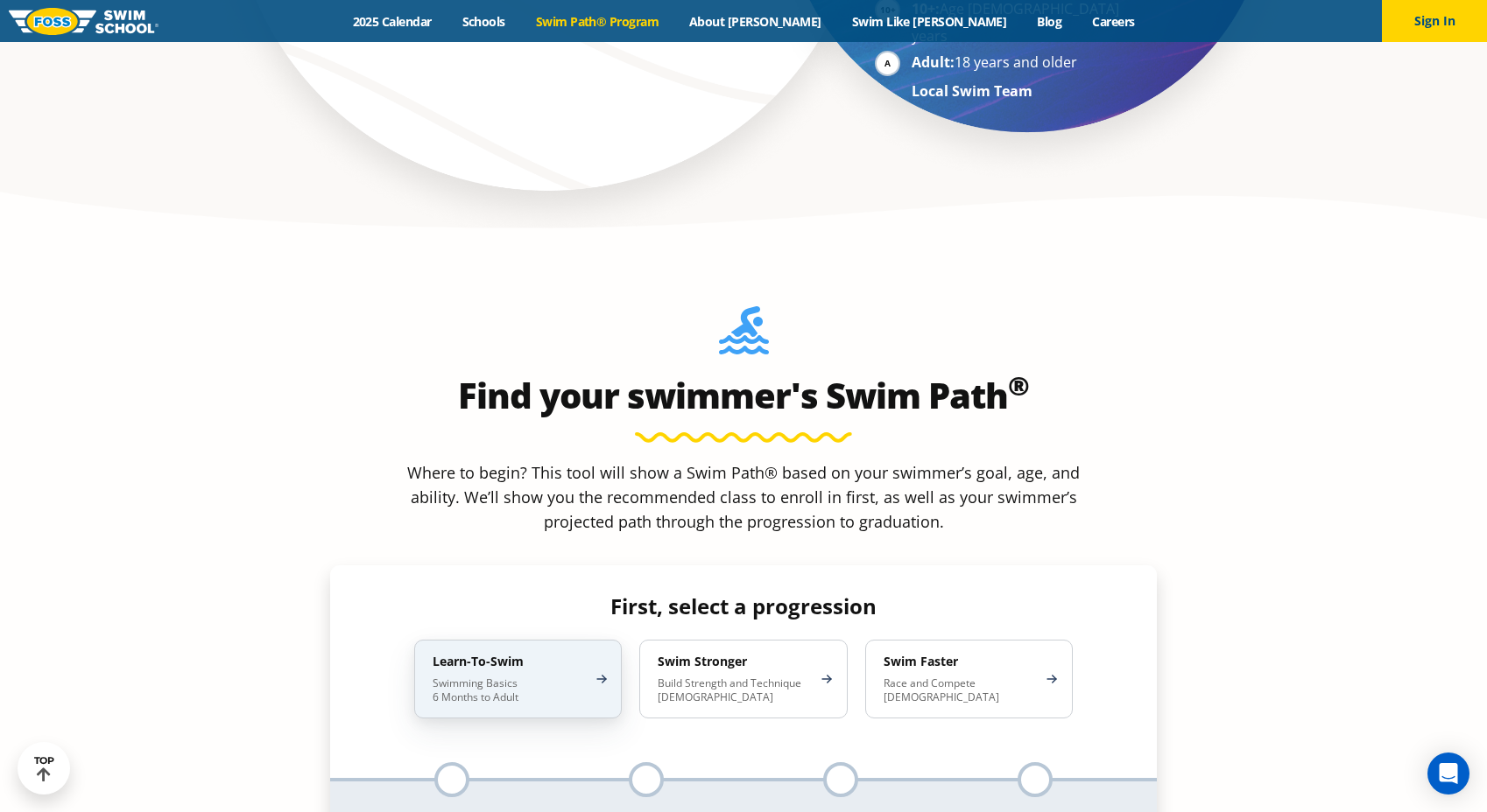
click at [518, 640] on div "Learn-To-Swim Swimming Basics 6 Months to Adult" at bounding box center [518, 679] width 208 height 79
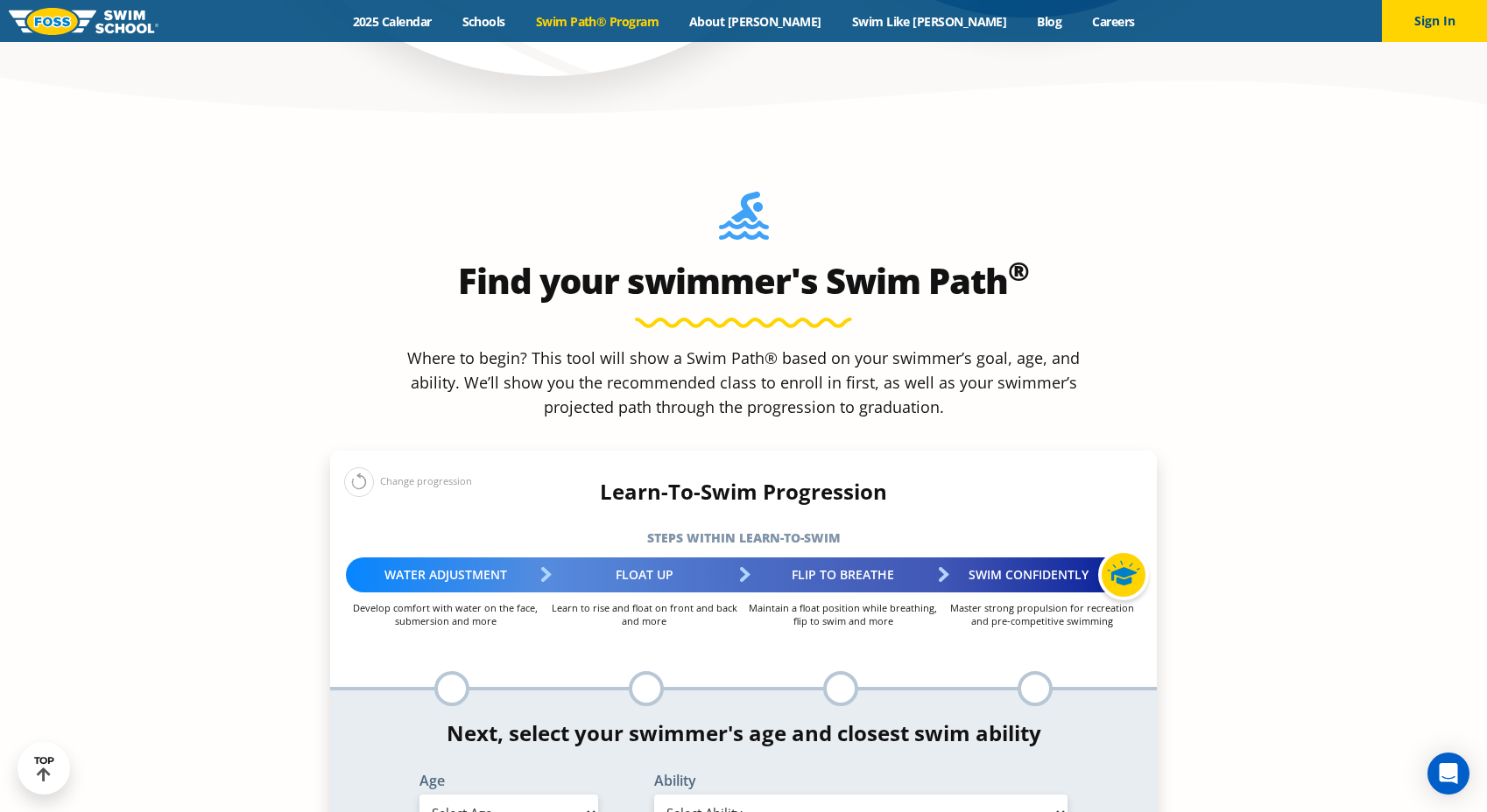
scroll to position [1647, 0]
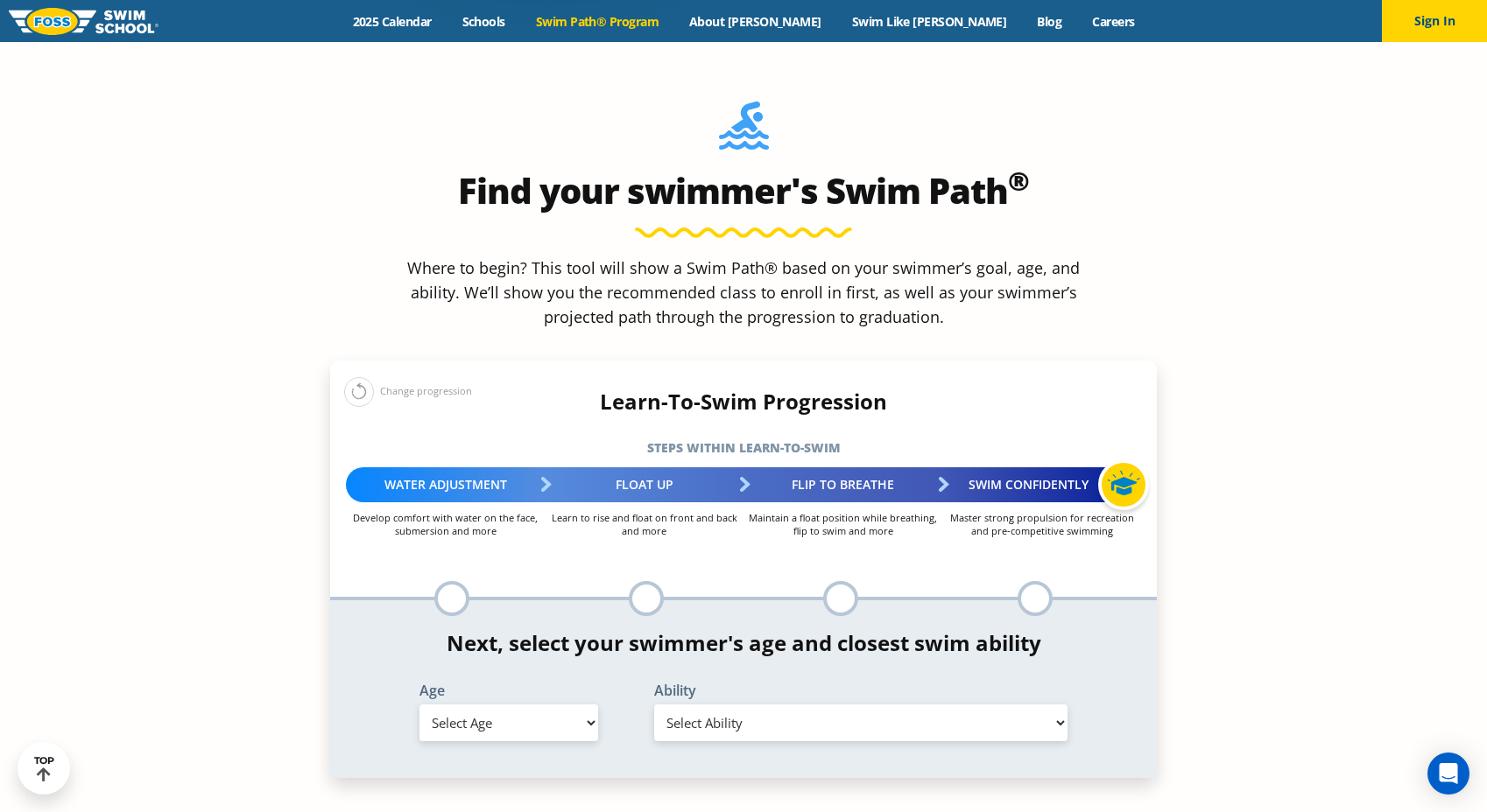
click at [520, 704] on select "Select Age 6 months - 1 year 1 year 2 years 3 years 4 years 5 years 6 years 7 y…" at bounding box center [509, 723] width 178 height 37
select select "6-months---1-year"
click at [703, 684] on div "Ability Select Ability First in-water experience Comfortable with water poured …" at bounding box center [860, 715] width 470 height 64
click at [703, 704] on select "Select Ability First in-water experience Comfortable with water poured over the…" at bounding box center [860, 723] width 413 height 37
select select "6-months---1-year-comfortable-with-water-poured-over-their-head-but-not-eyes-or…"
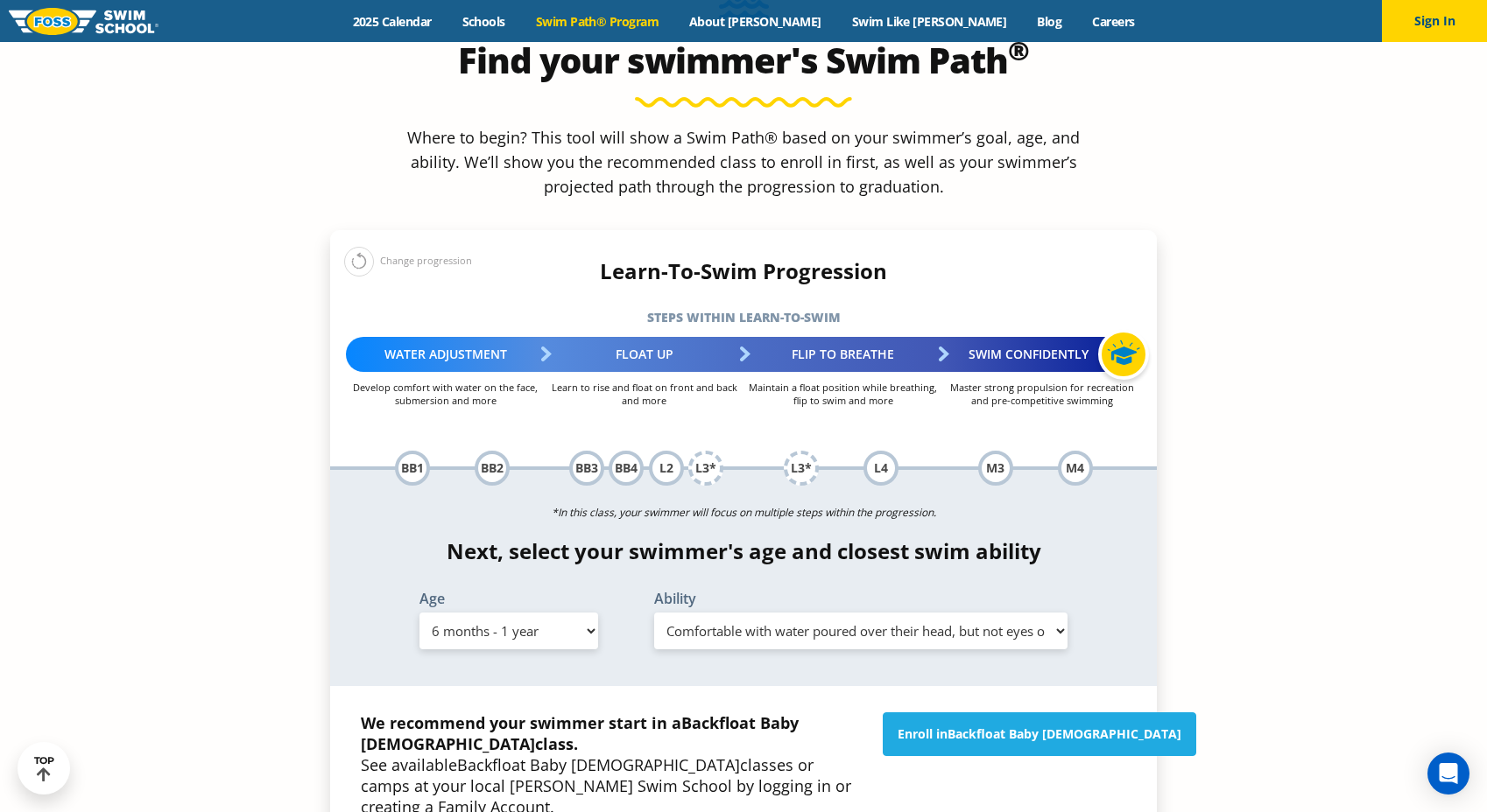
scroll to position [1792, 0]
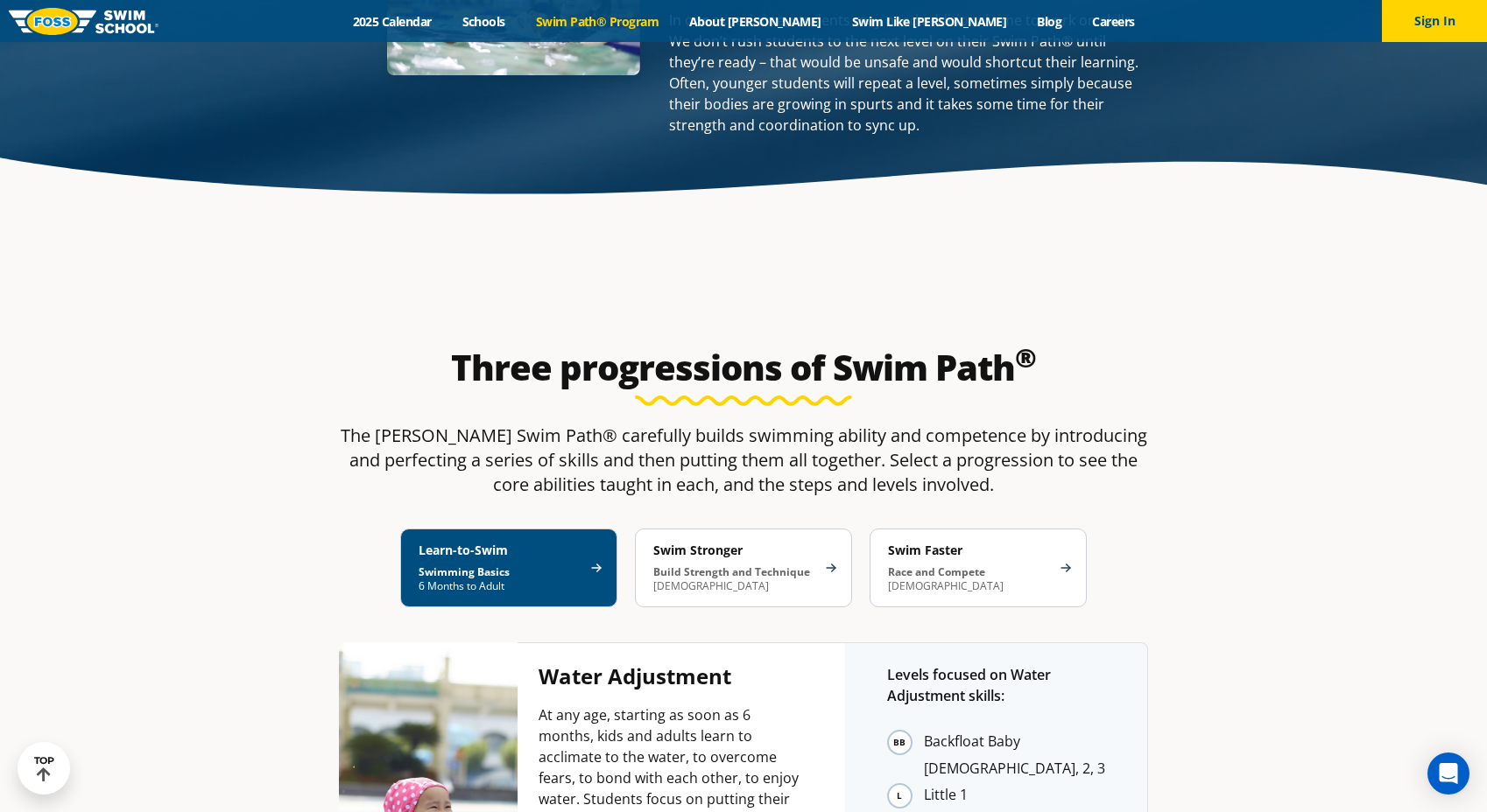
scroll to position [3102, 0]
